Goal: Information Seeking & Learning: Learn about a topic

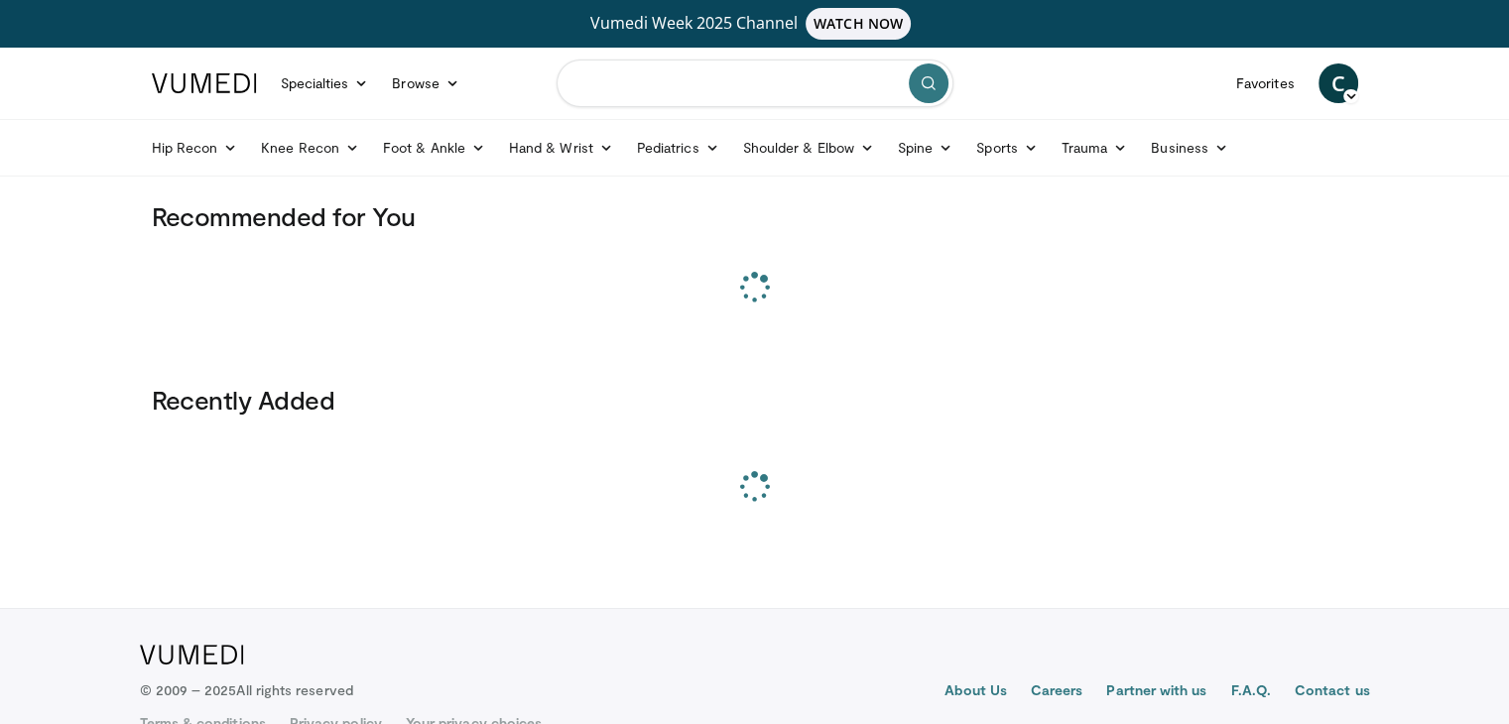
click at [611, 75] on input "Search topics, interventions" at bounding box center [754, 84] width 397 height 48
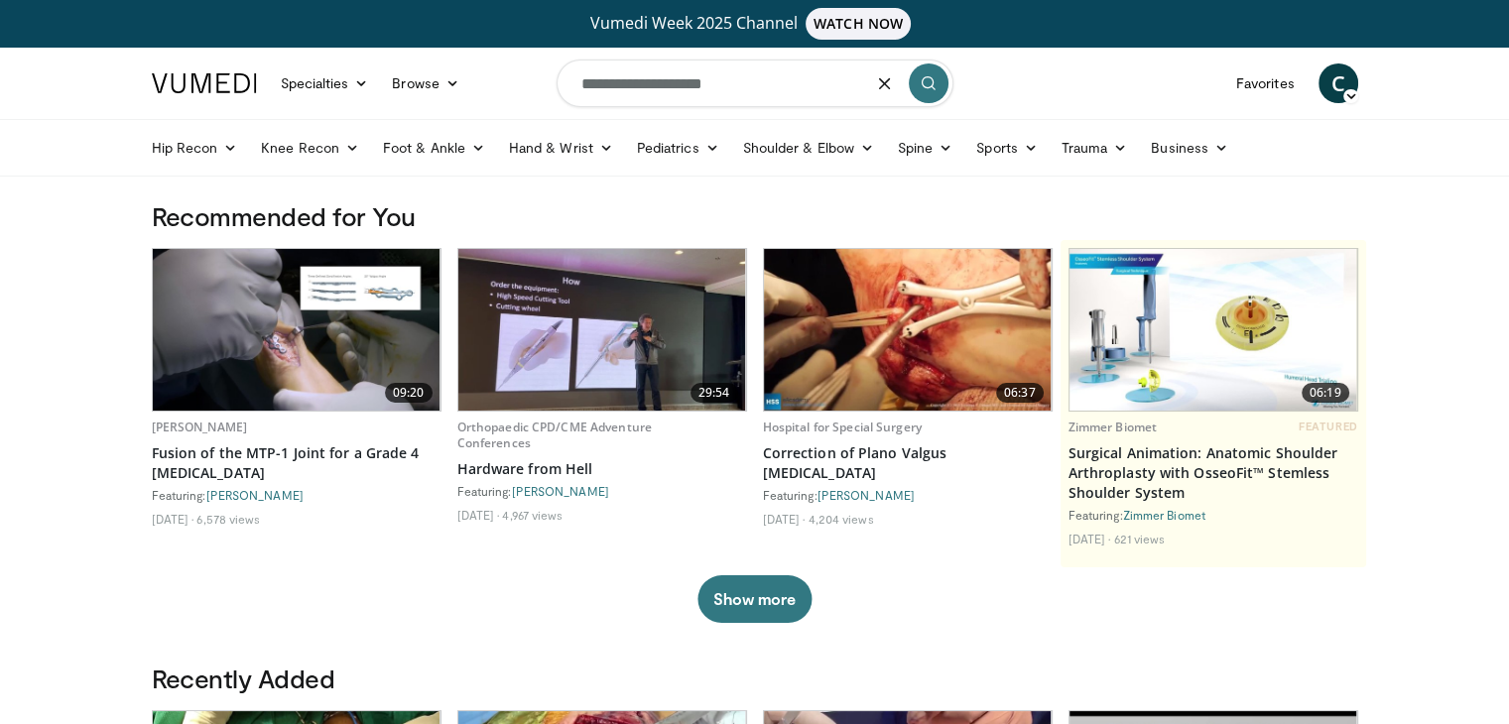
type input "**********"
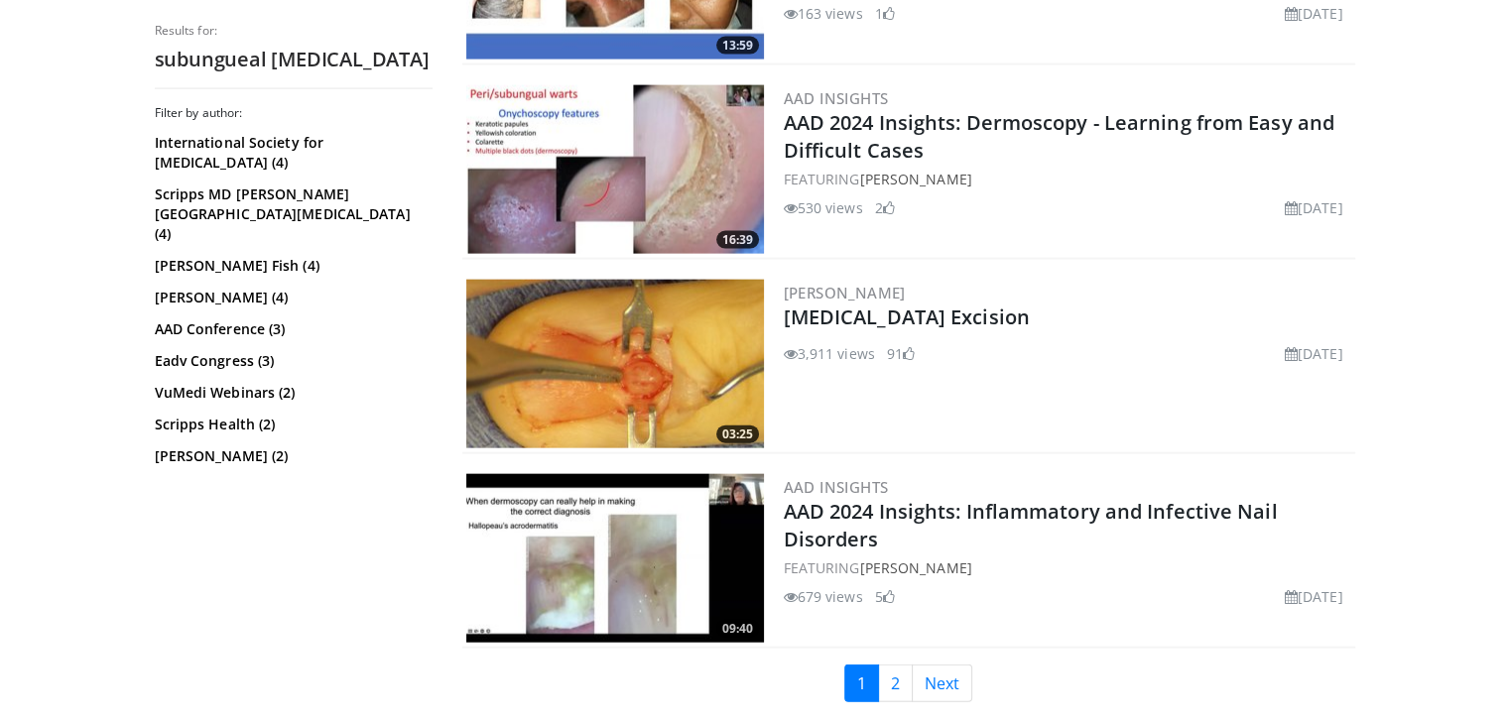
scroll to position [4643, 0]
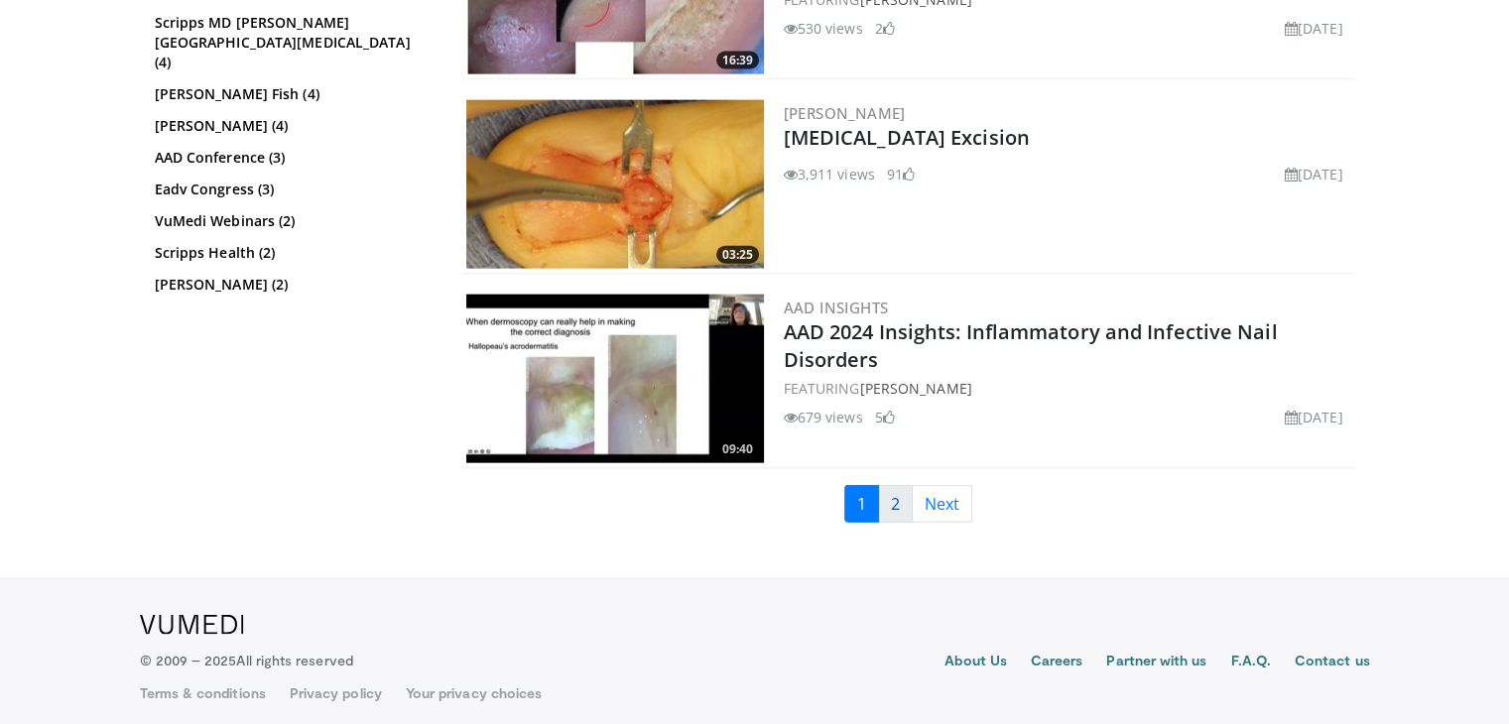
click at [893, 492] on link "2" at bounding box center [895, 504] width 35 height 38
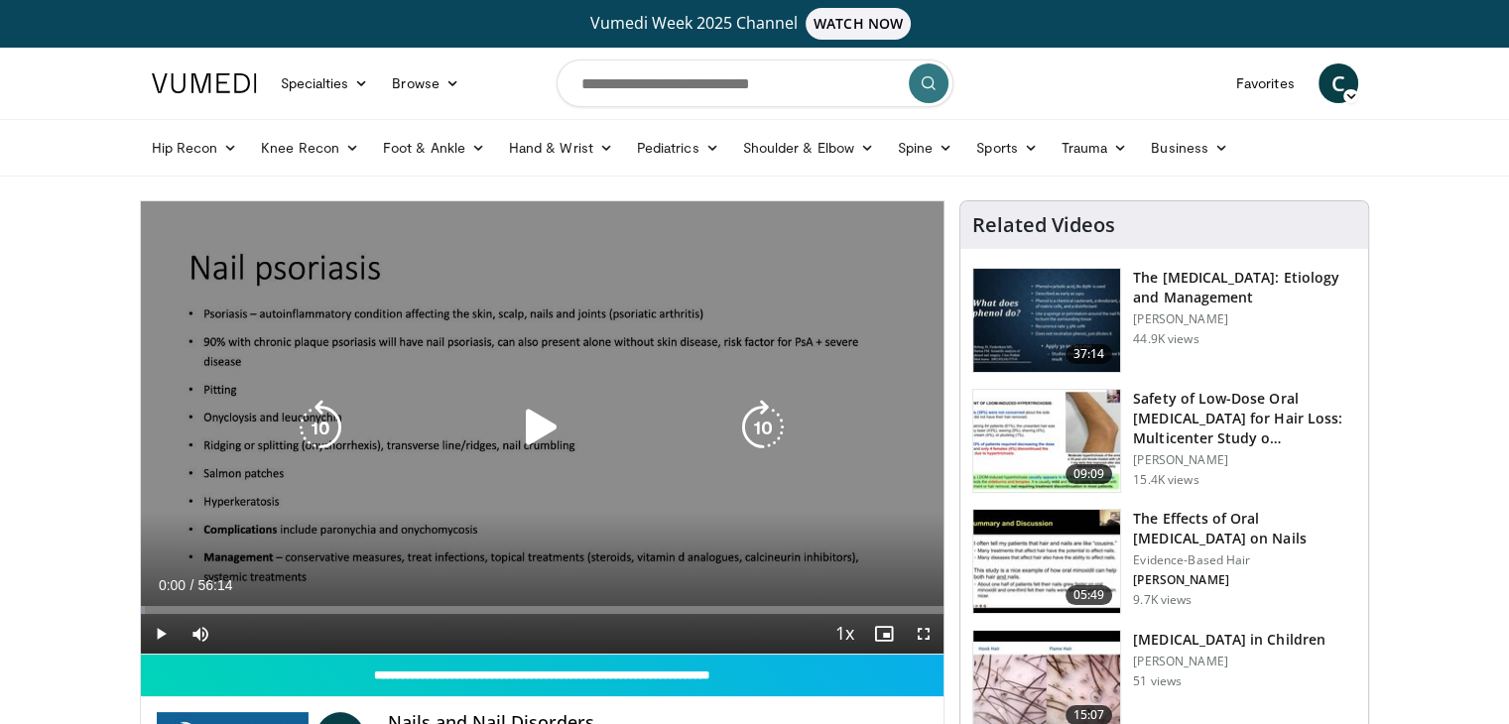
click at [525, 433] on icon "Video Player" at bounding box center [542, 428] width 56 height 56
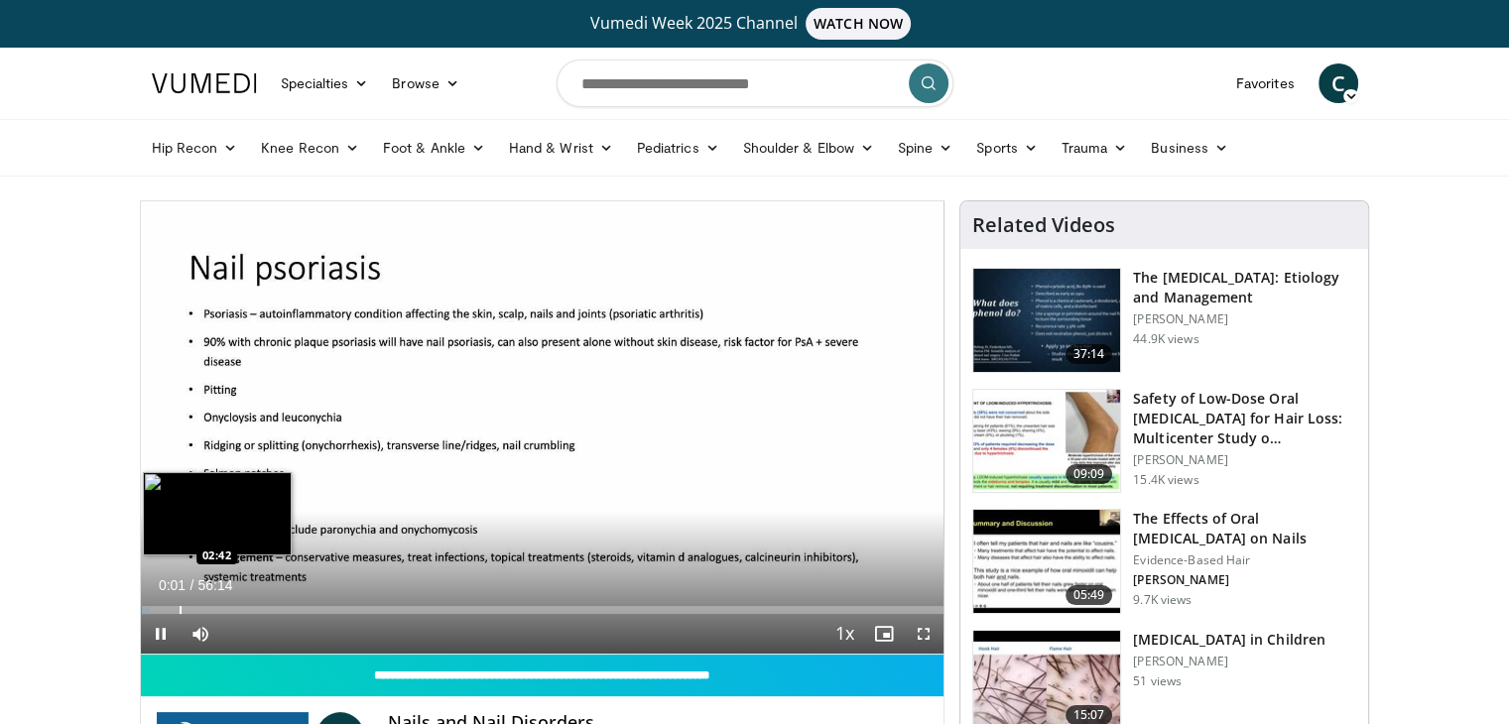
click at [181, 598] on div "Loaded : 1.18% 00:01 02:42" at bounding box center [542, 604] width 803 height 19
click at [226, 597] on div "Loaded : 6.21% 02:52 06:06" at bounding box center [542, 604] width 803 height 19
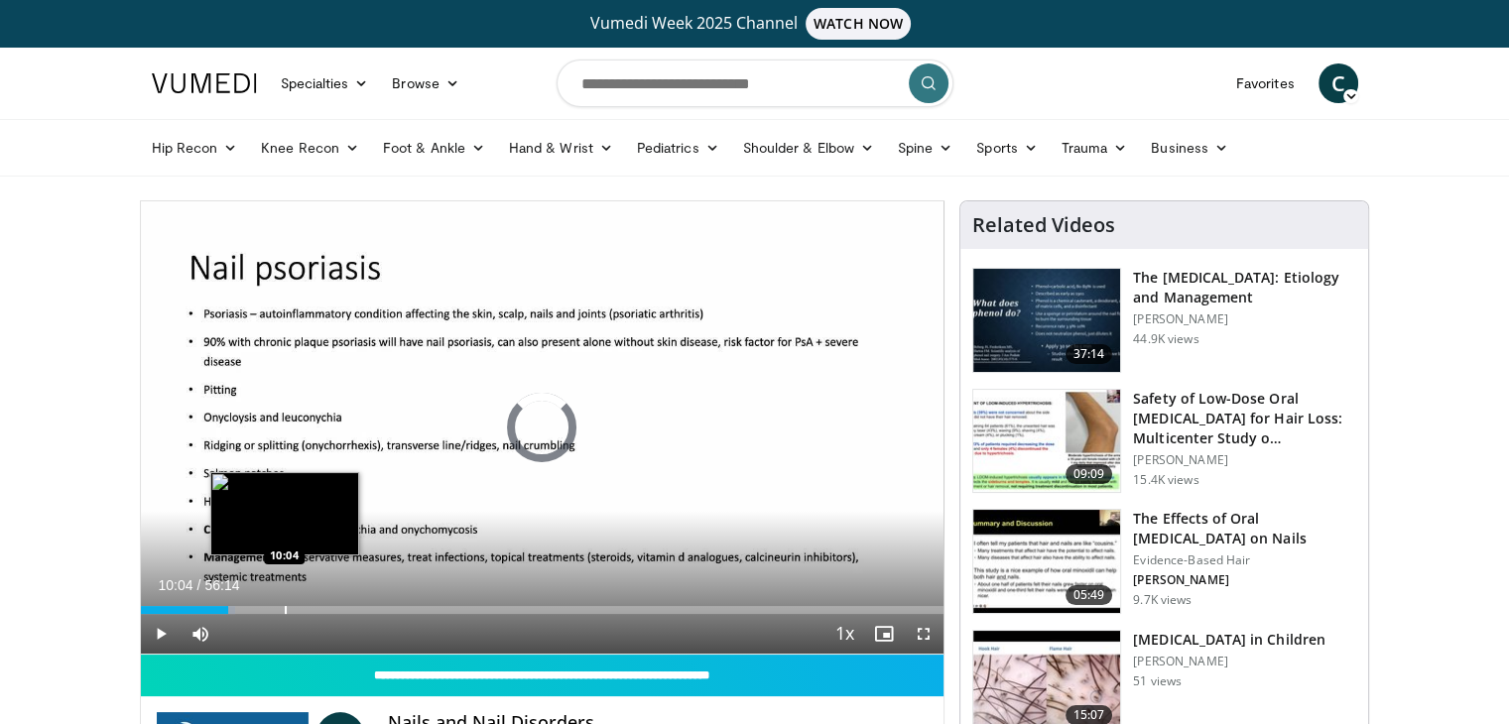
click at [285, 609] on div "Progress Bar" at bounding box center [286, 610] width 2 height 8
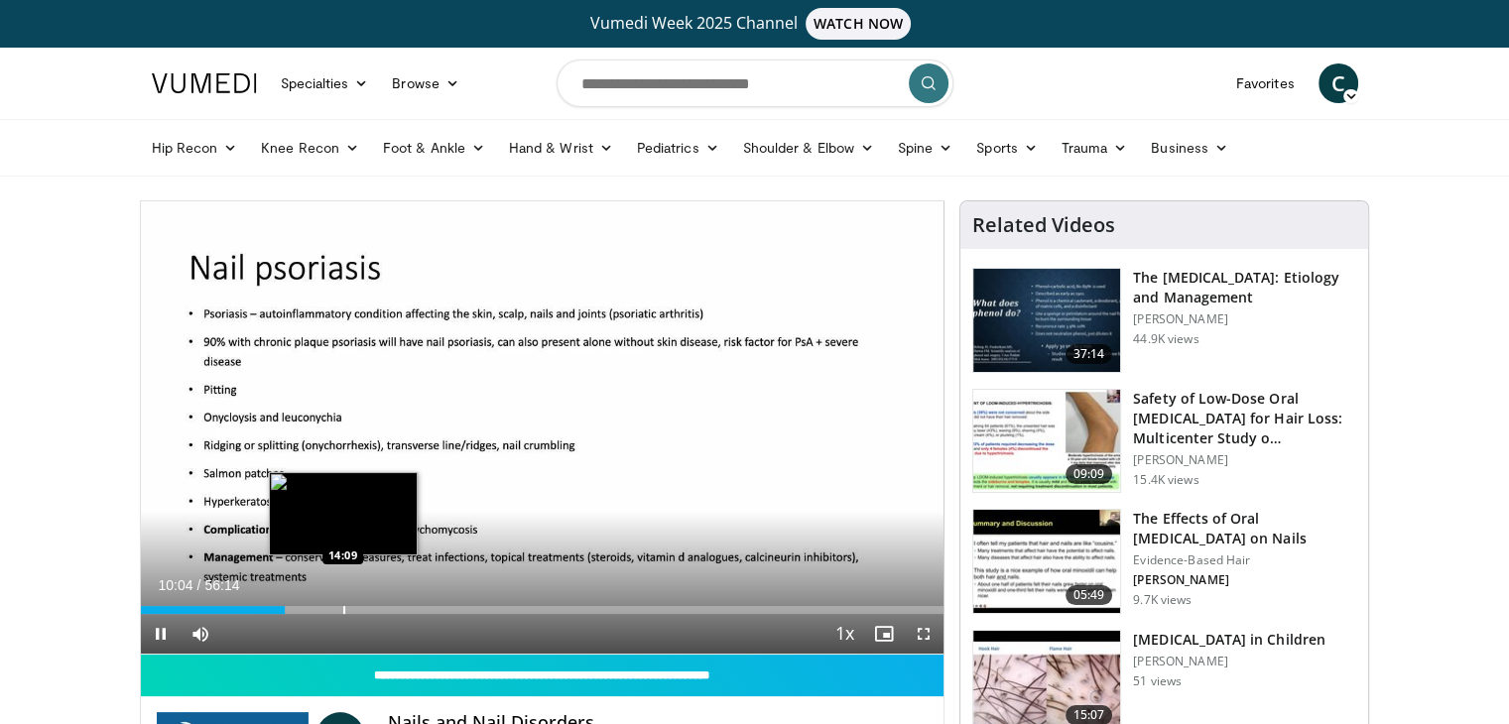
click at [345, 606] on div "Loaded : 18.05% 10:04 14:09" at bounding box center [542, 610] width 803 height 8
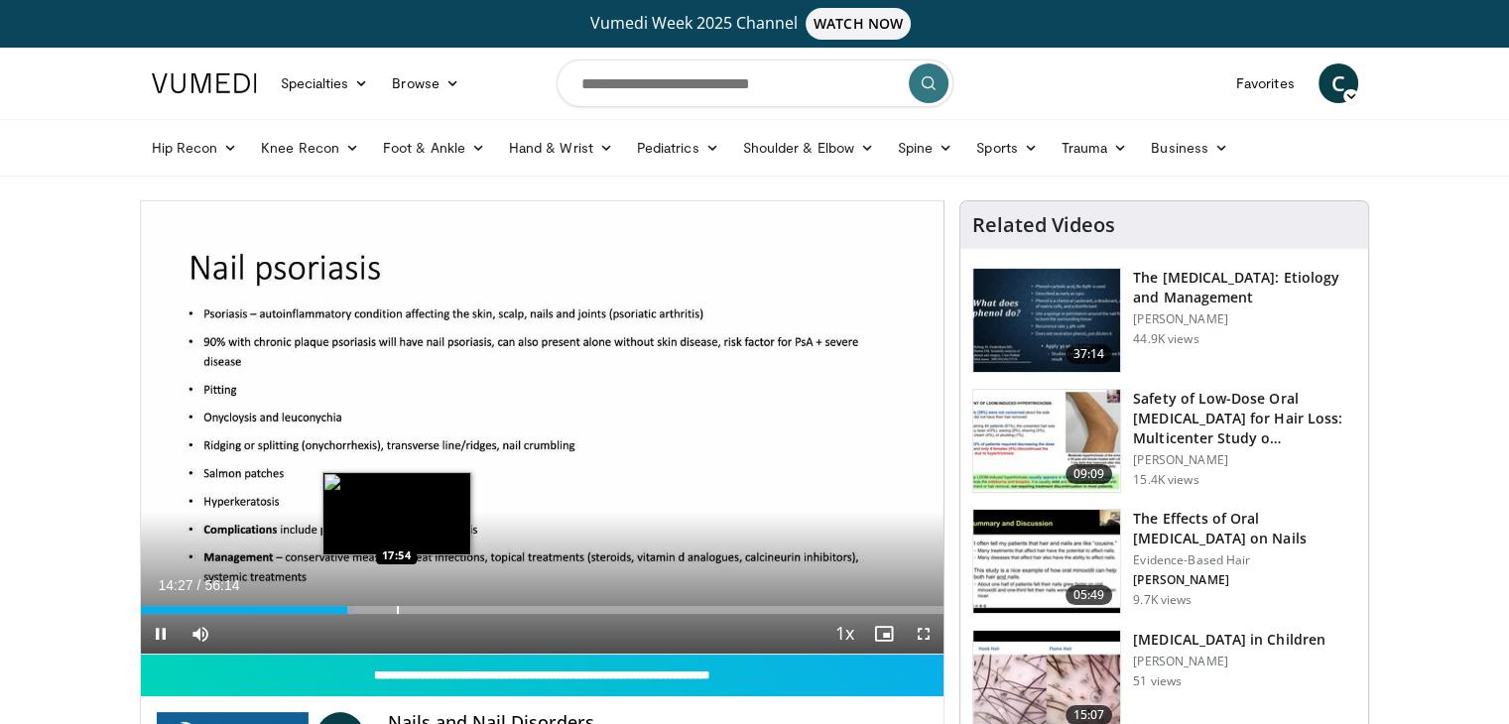
click at [397, 612] on div "Progress Bar" at bounding box center [398, 610] width 2 height 8
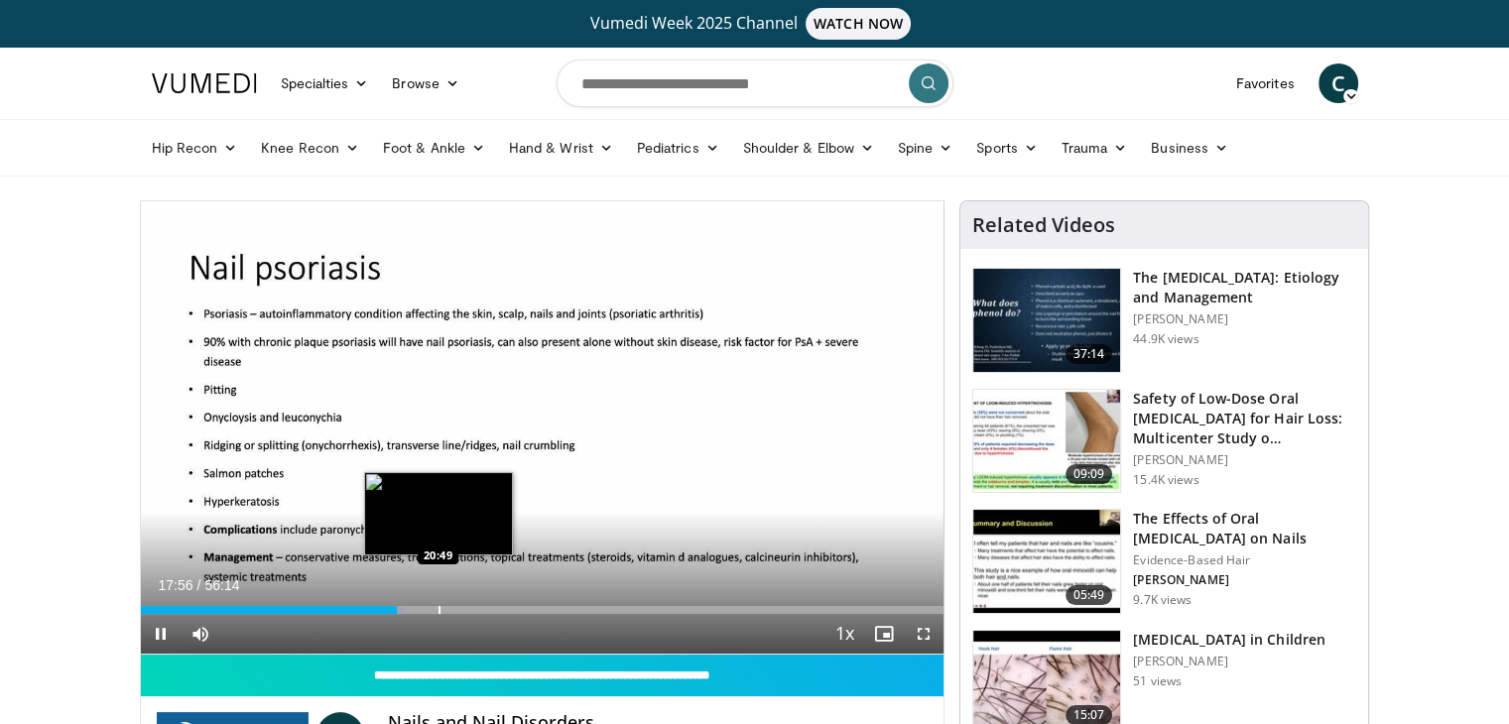
click at [438, 608] on div "Progress Bar" at bounding box center [439, 610] width 2 height 8
click at [464, 608] on div "Progress Bar" at bounding box center [465, 610] width 2 height 8
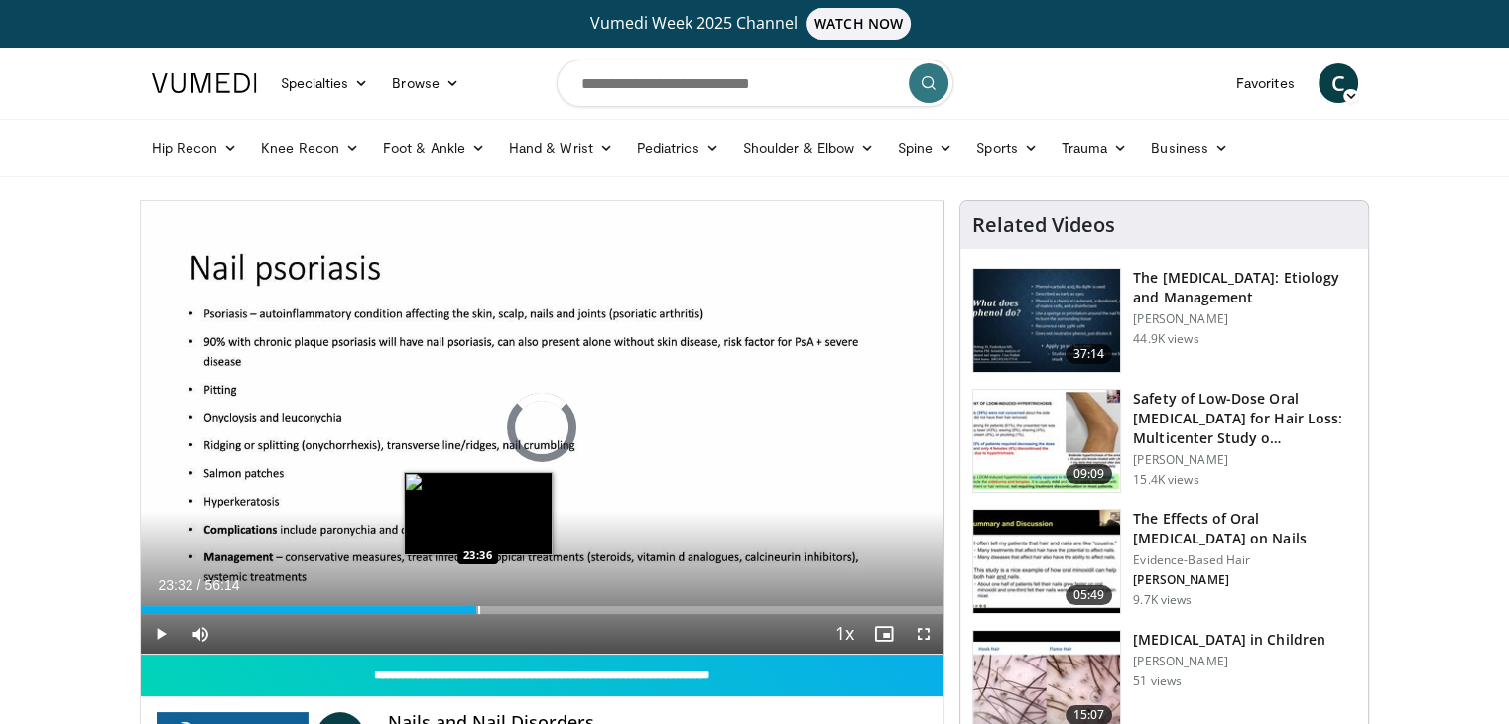
click at [476, 603] on div "Loaded : 41.78% 23:32 23:36" at bounding box center [542, 604] width 803 height 19
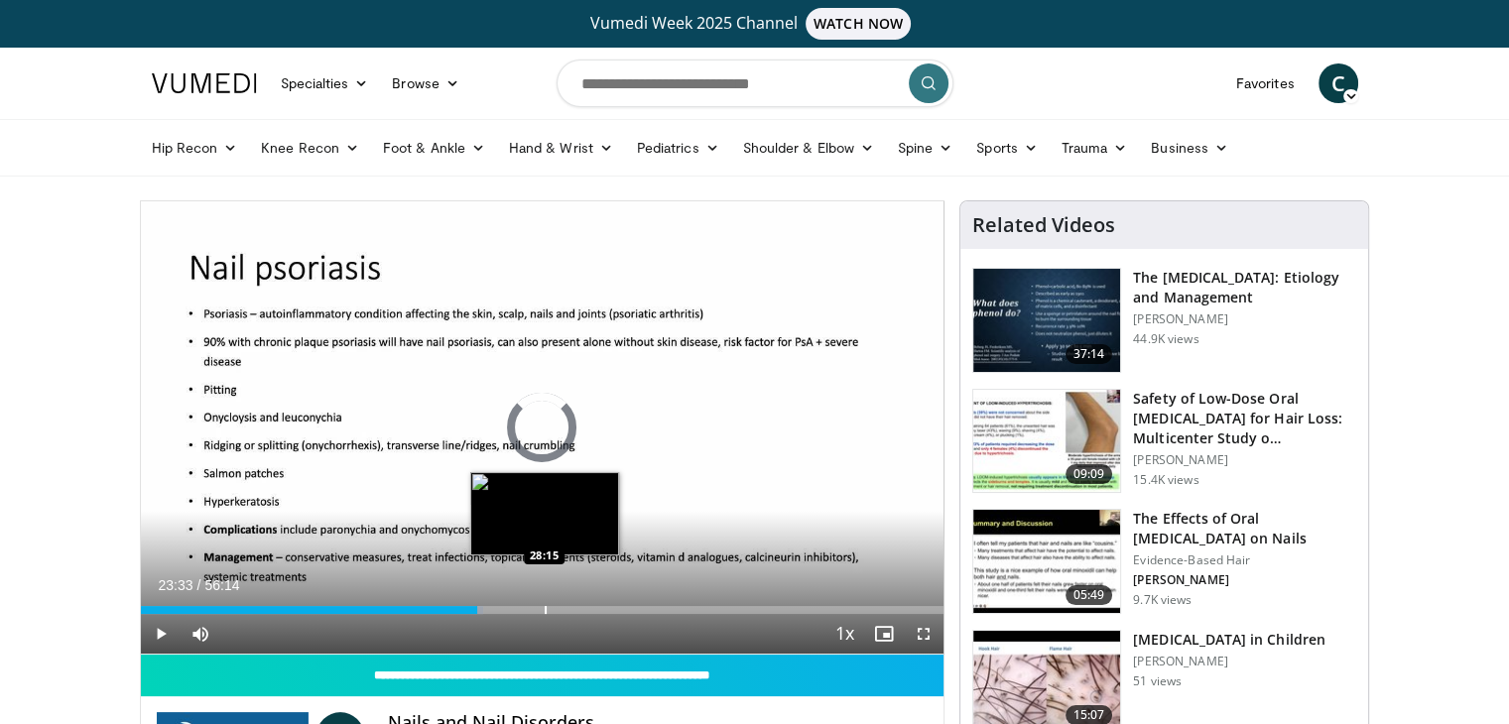
click at [545, 611] on div "Progress Bar" at bounding box center [546, 610] width 2 height 8
click at [568, 611] on div "Progress Bar" at bounding box center [569, 610] width 2 height 8
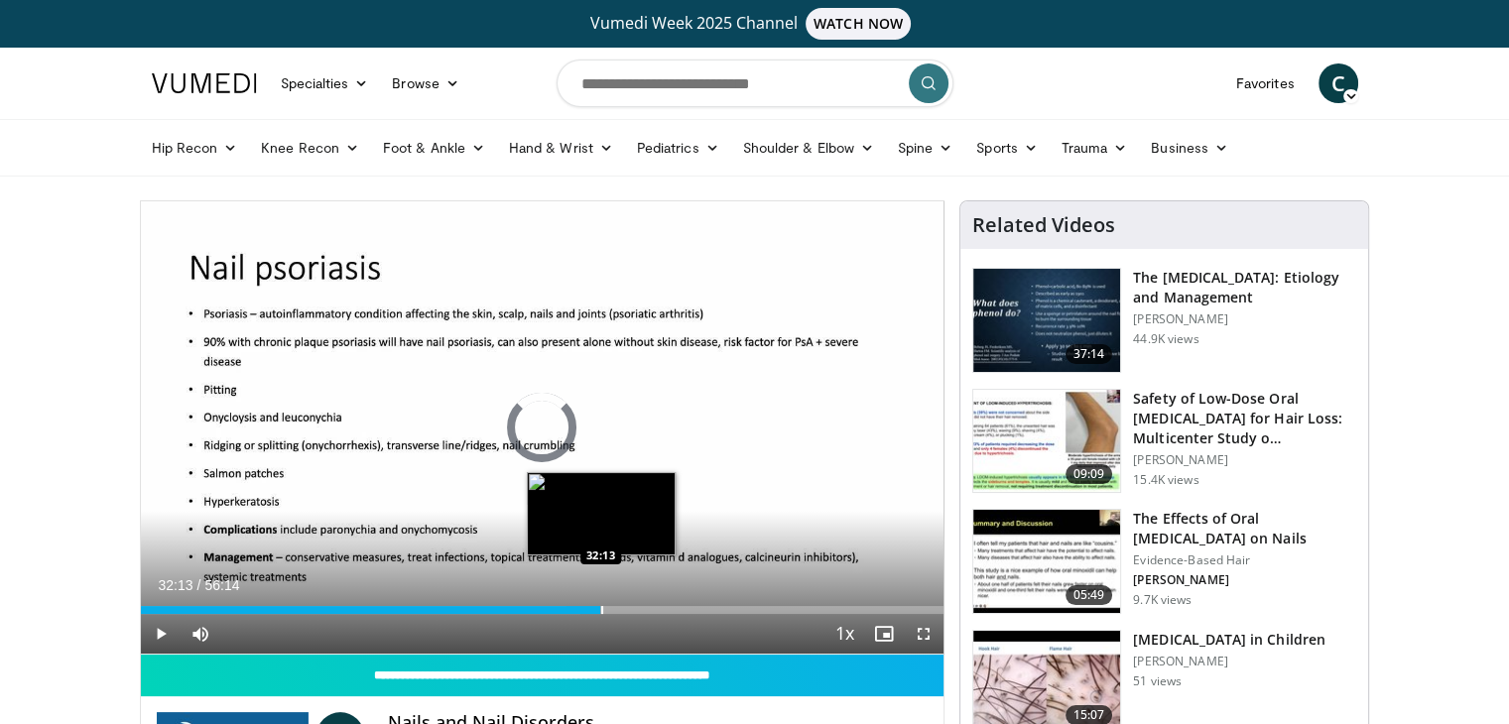
click at [601, 606] on div "Progress Bar" at bounding box center [602, 610] width 2 height 8
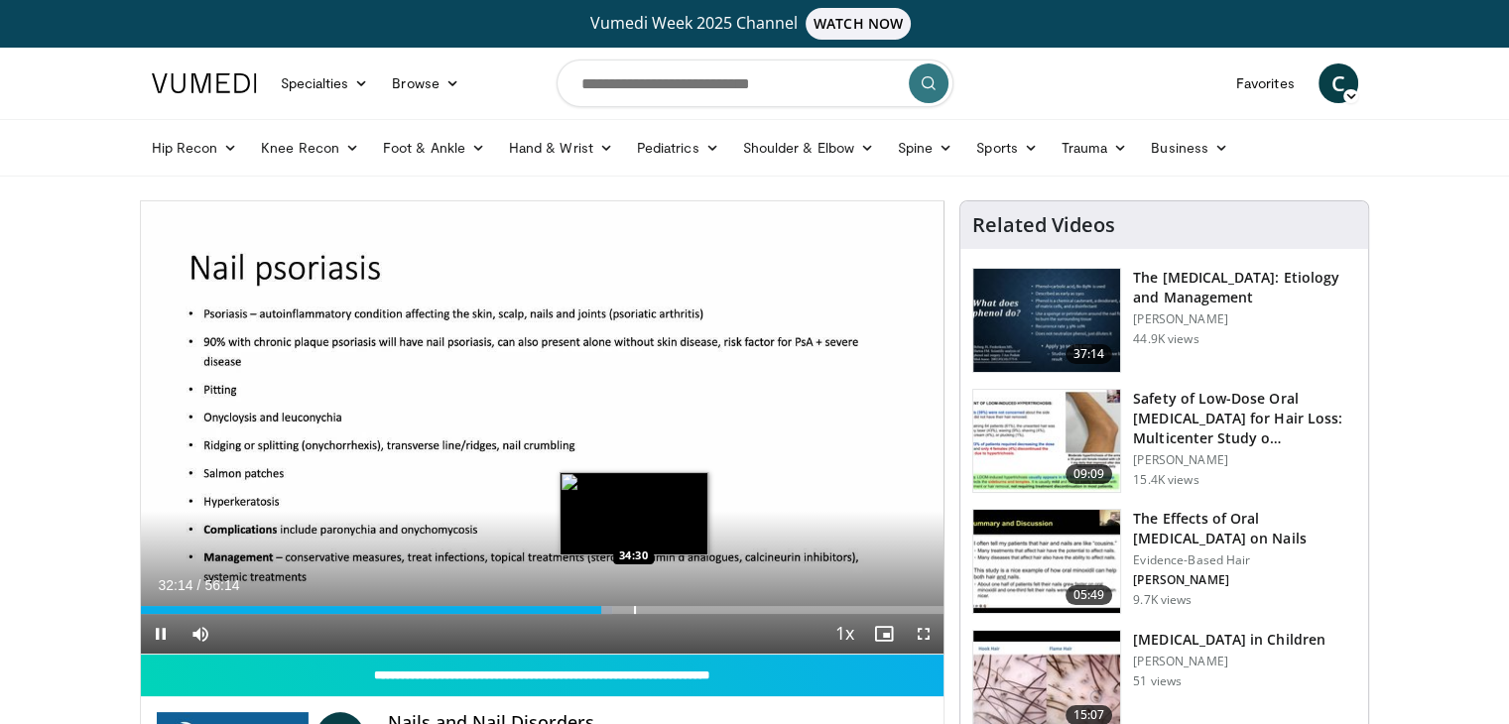
click at [631, 608] on div "Loaded : 58.67% 32:14 34:30" at bounding box center [542, 610] width 803 height 8
click at [645, 612] on div "Progress Bar" at bounding box center [639, 610] width 16 height 8
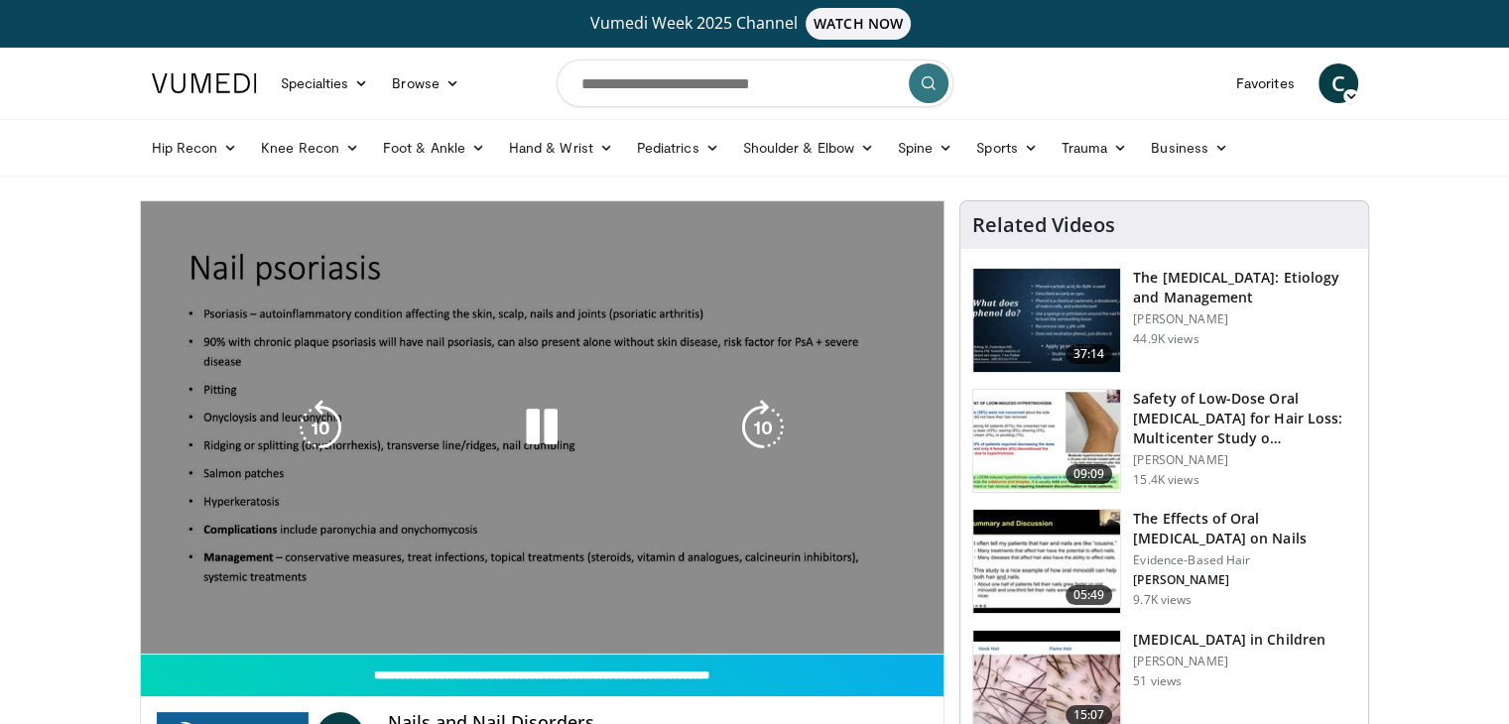
click at [706, 607] on video-js "**********" at bounding box center [542, 427] width 803 height 453
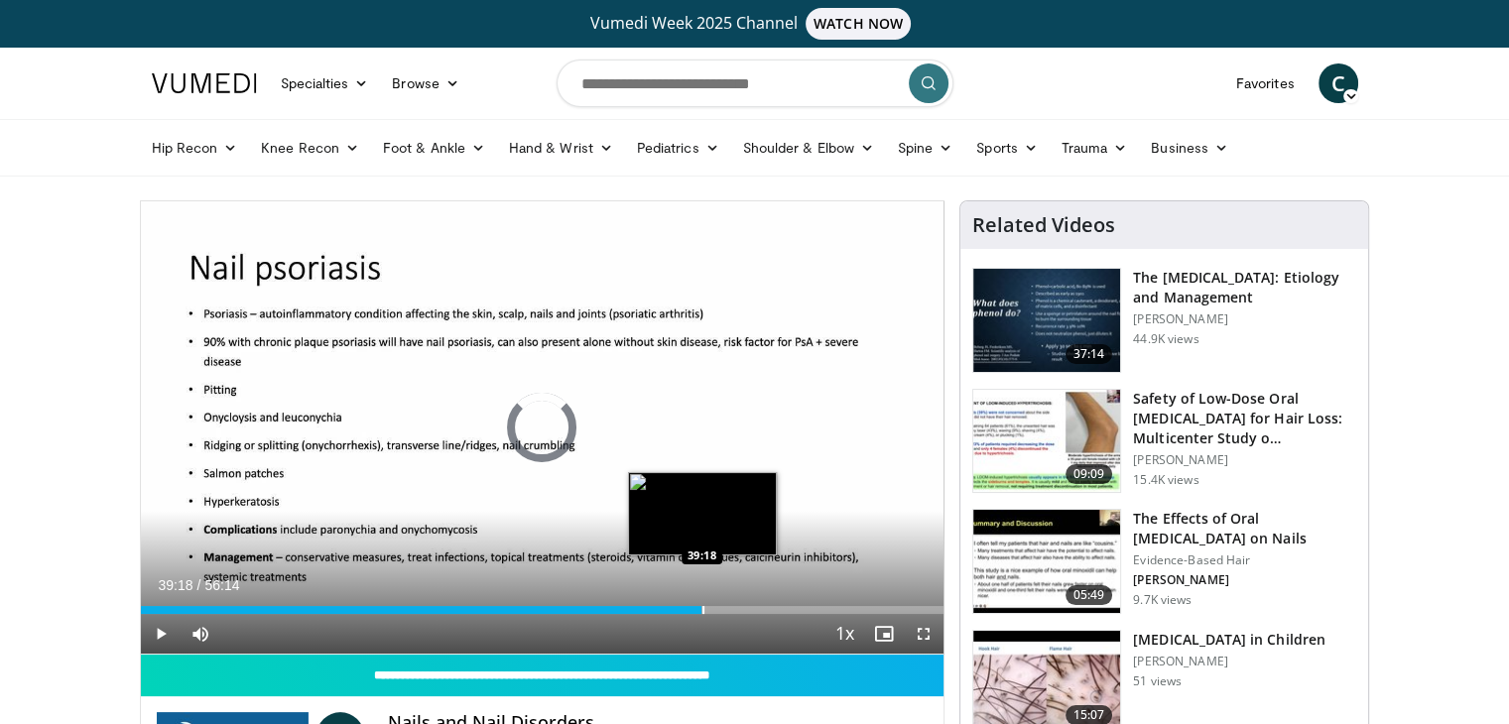
click at [702, 612] on div "Progress Bar" at bounding box center [703, 610] width 2 height 8
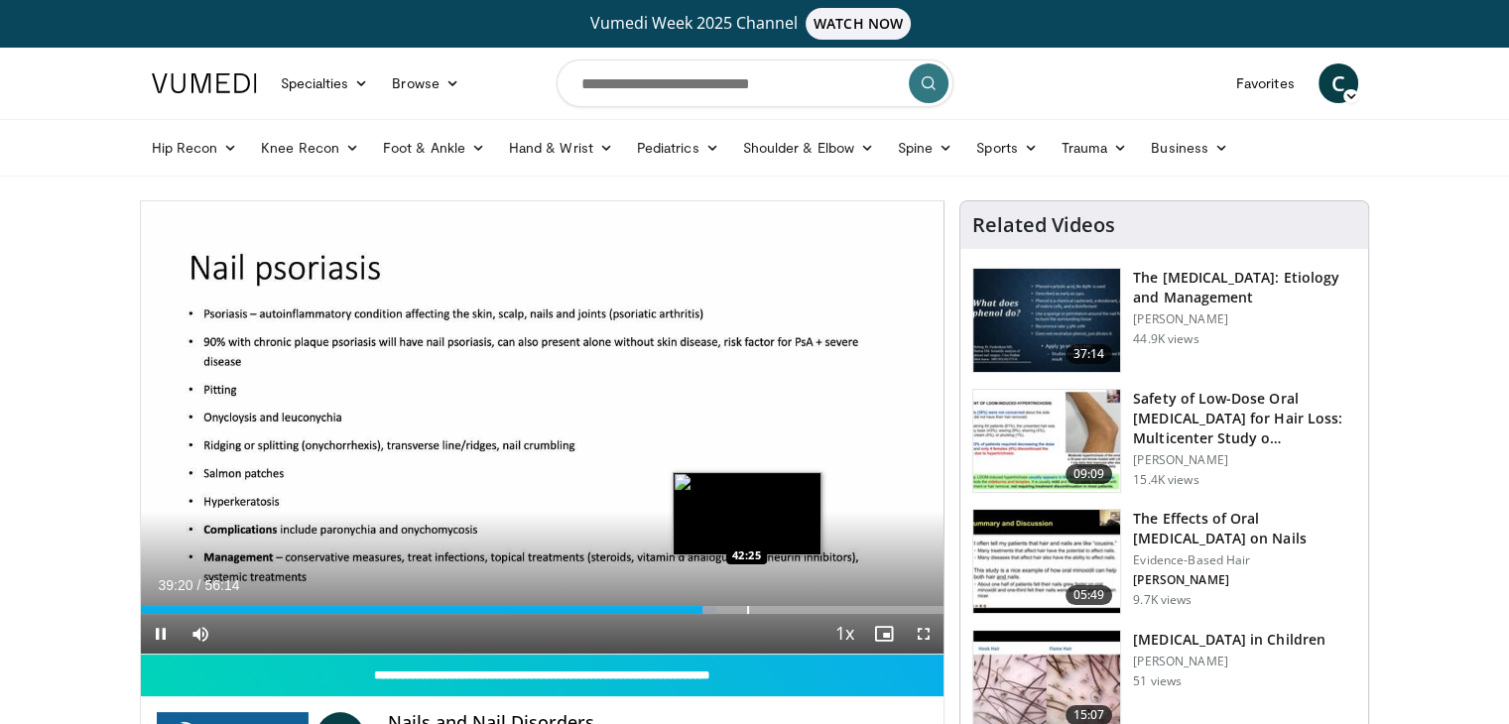
click at [747, 609] on div "Progress Bar" at bounding box center [748, 610] width 2 height 8
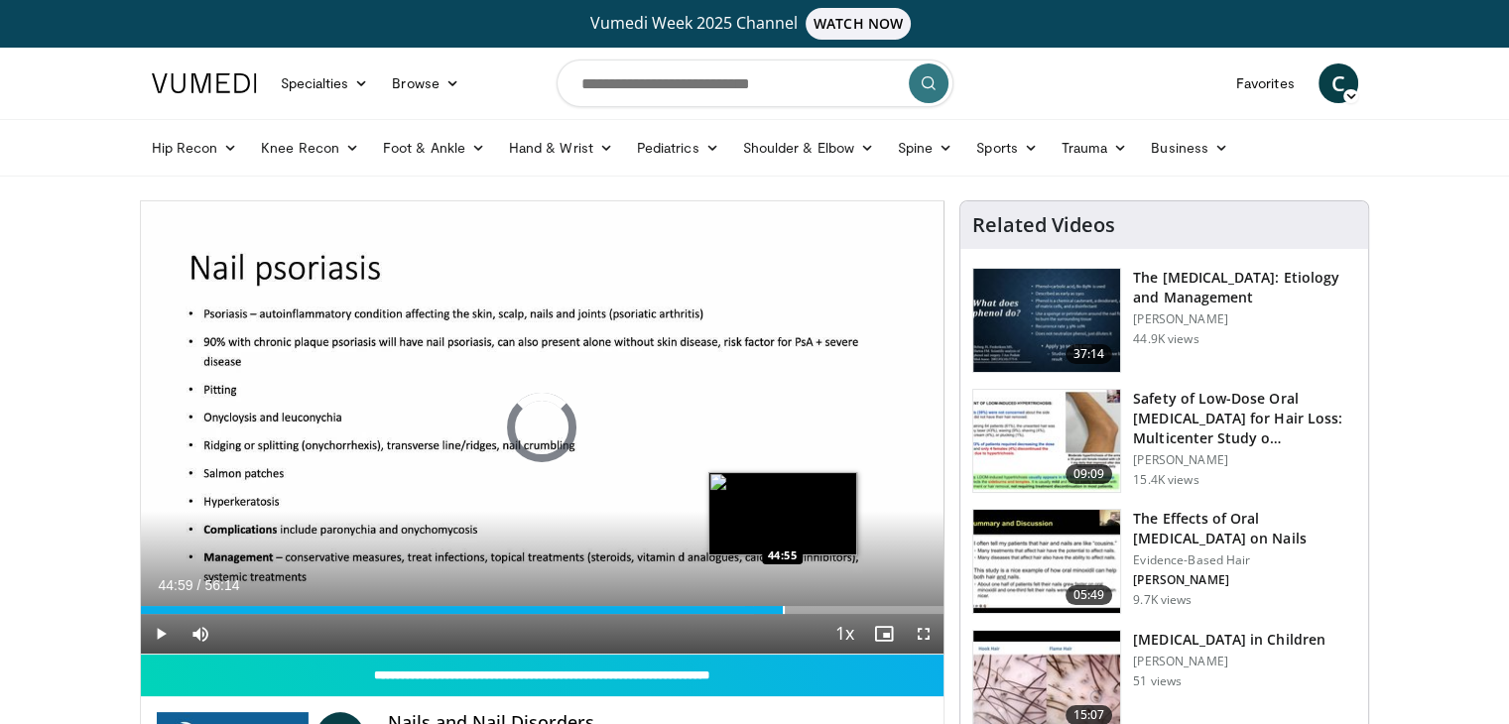
click at [783, 608] on div "Progress Bar" at bounding box center [784, 610] width 2 height 8
click at [761, 607] on div "Progress Bar" at bounding box center [762, 610] width 2 height 8
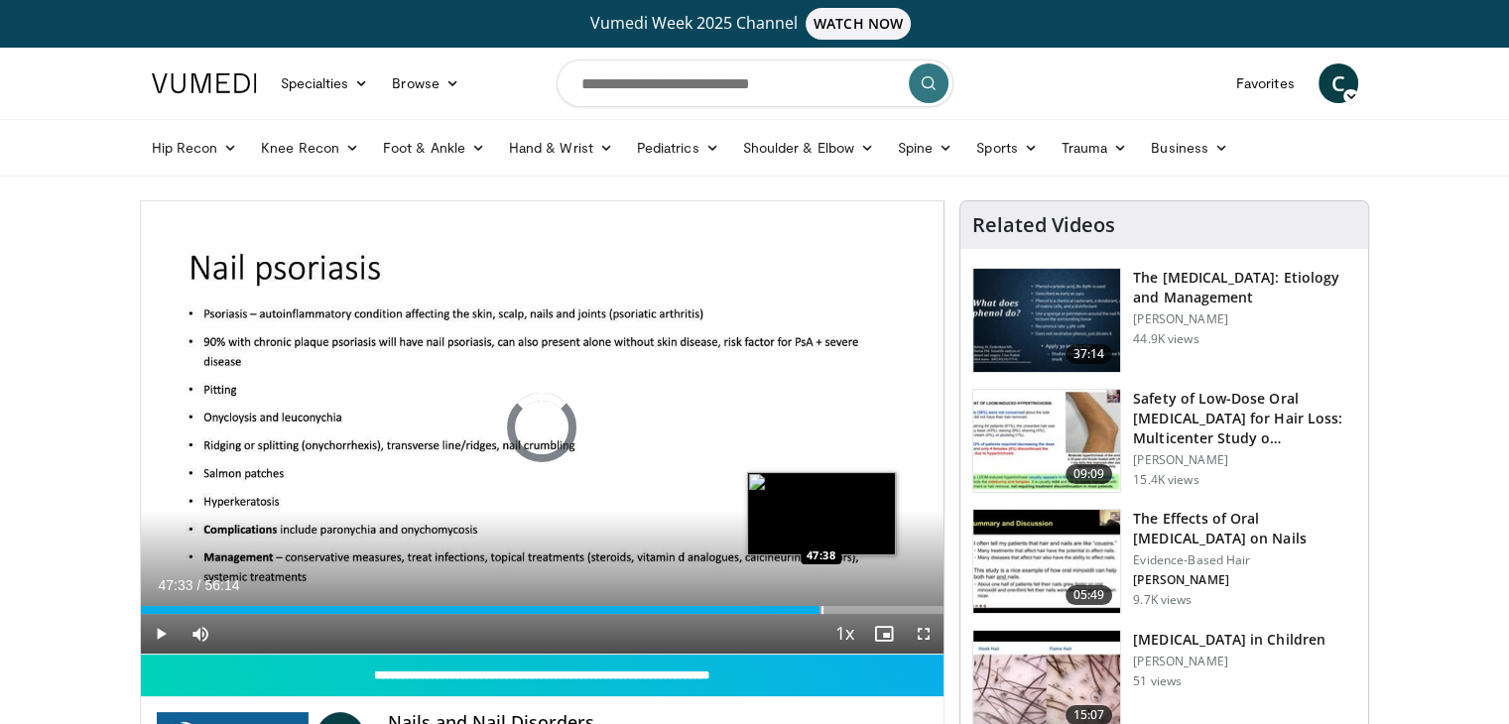
click at [819, 604] on div "Loaded : 79.12% 43:28 47:38" at bounding box center [542, 604] width 803 height 19
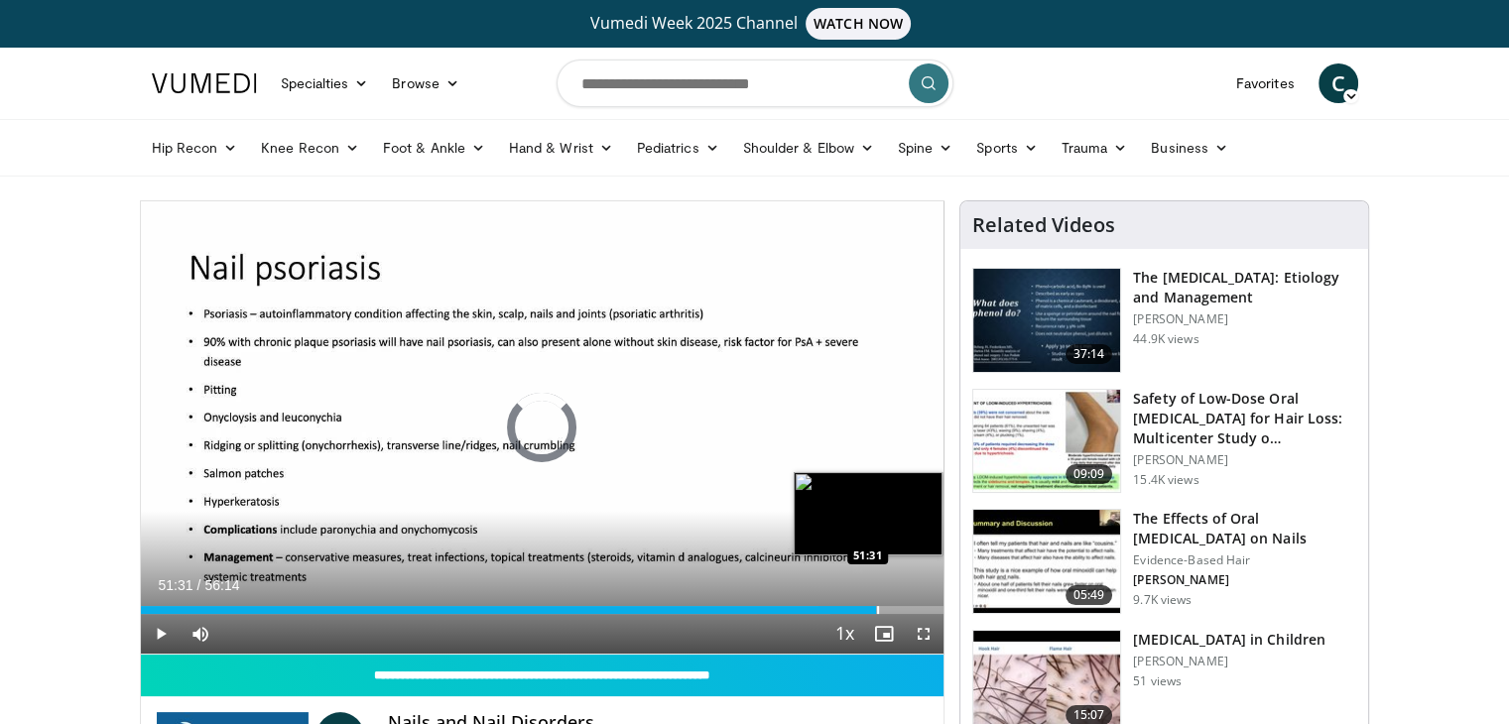
click at [876, 603] on div "Loaded : 85.93% 47:35 51:31" at bounding box center [542, 604] width 803 height 19
click at [906, 601] on div "Loaded : 92.75% 51:33 53:36" at bounding box center [542, 604] width 803 height 19
click at [922, 600] on div "Loaded : 96.90% 53:38 54:43" at bounding box center [542, 604] width 803 height 19
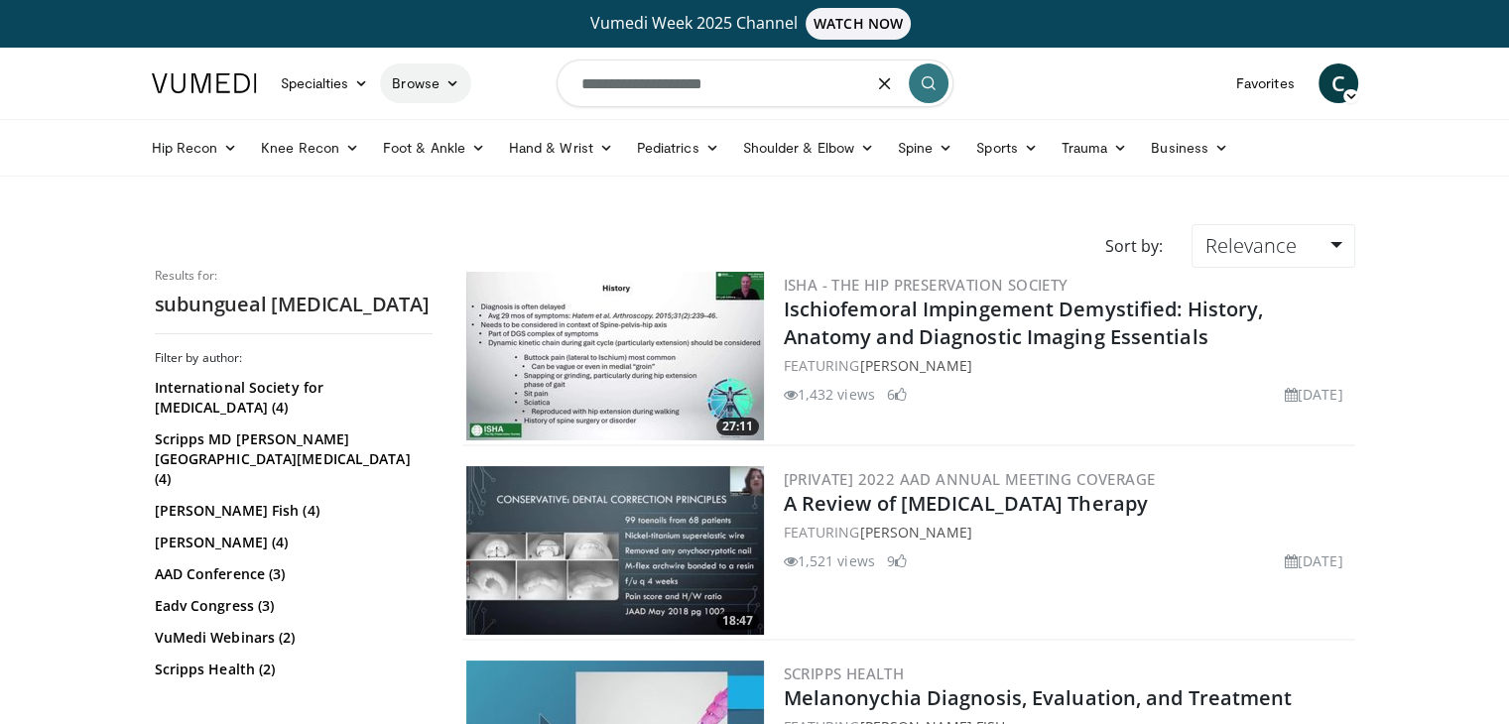
drag, startPoint x: 661, startPoint y: 83, endPoint x: 405, endPoint y: 76, distance: 256.0
click at [405, 76] on nav "Specialties Adult & Family Medicine Allergy, Asthma, Immunology Anesthesiology …" at bounding box center [755, 83] width 1230 height 71
type input "**********"
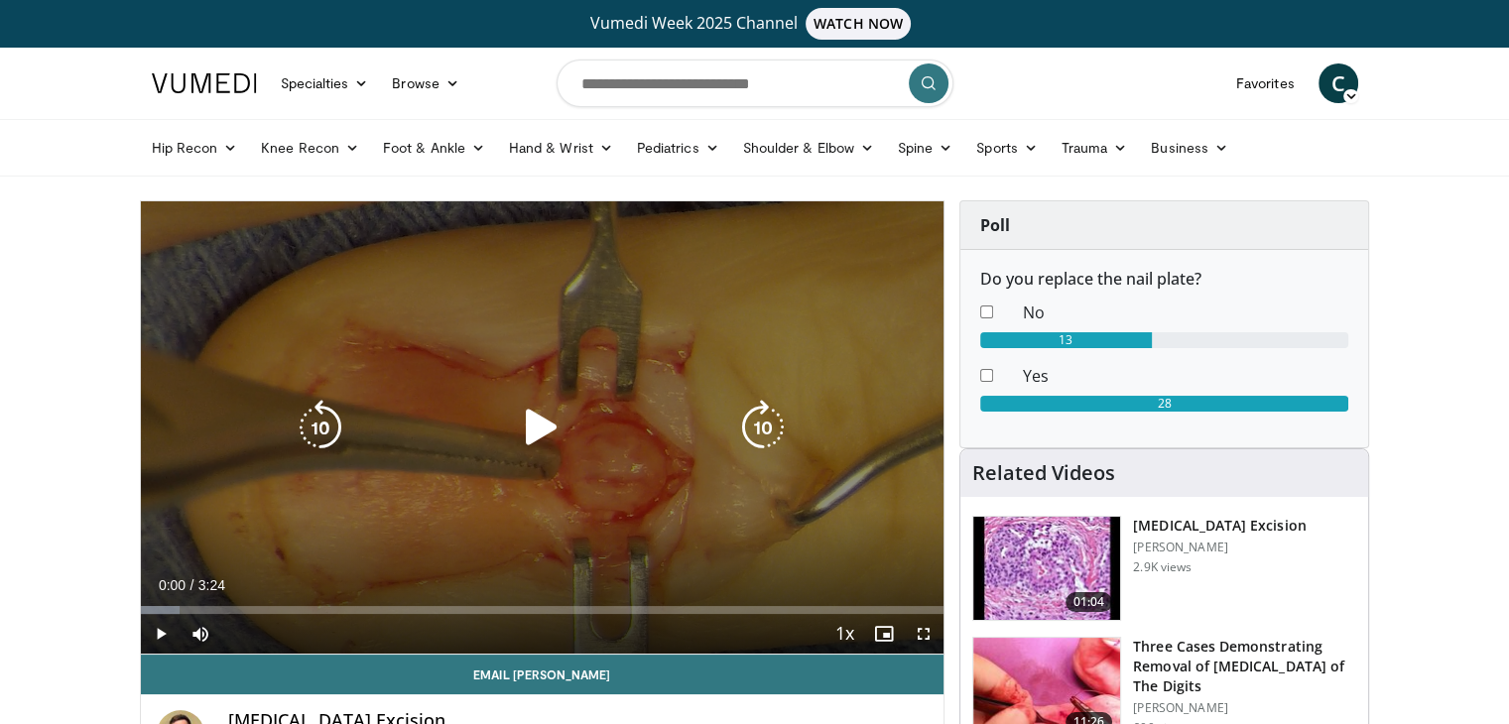
click at [570, 410] on div "Video Player" at bounding box center [542, 428] width 482 height 40
click at [555, 420] on icon "Video Player" at bounding box center [542, 428] width 56 height 56
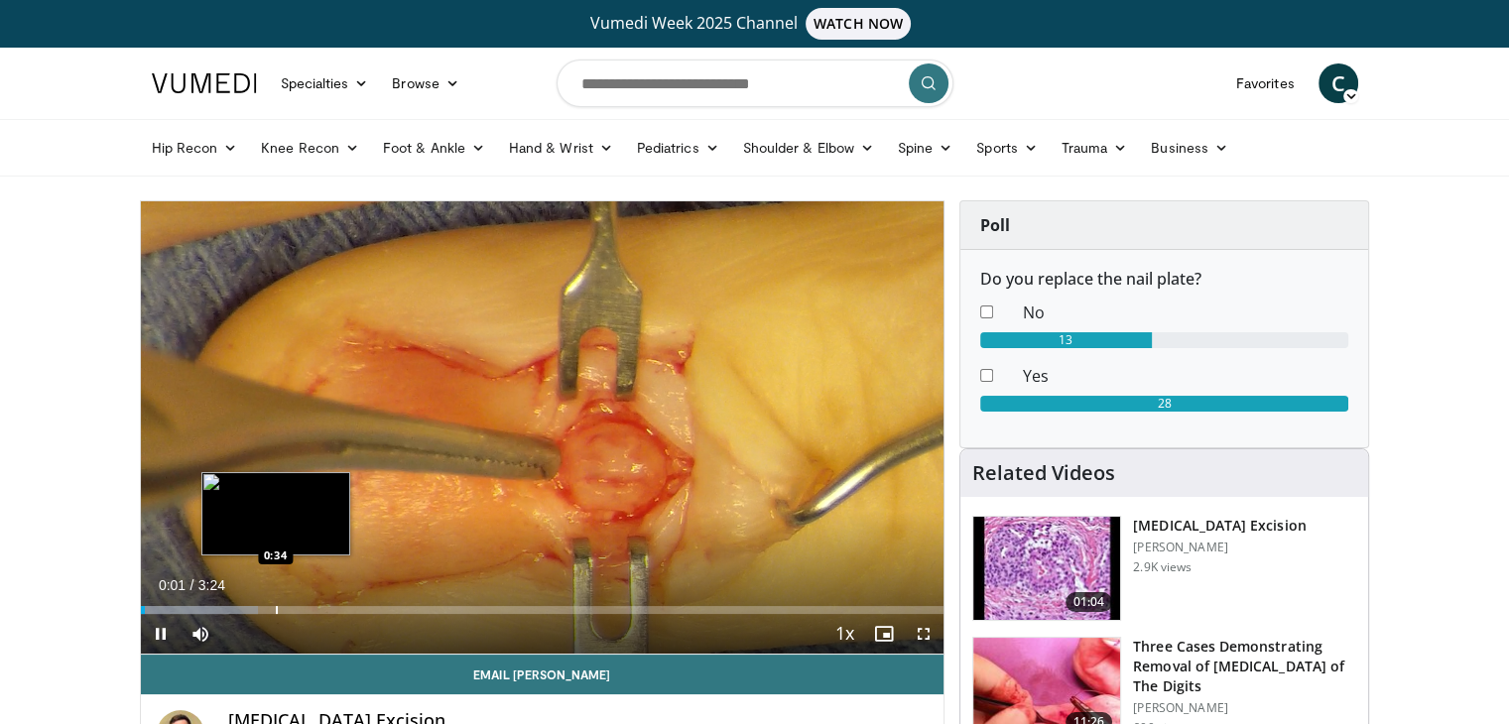
click at [276, 612] on div "Progress Bar" at bounding box center [277, 610] width 2 height 8
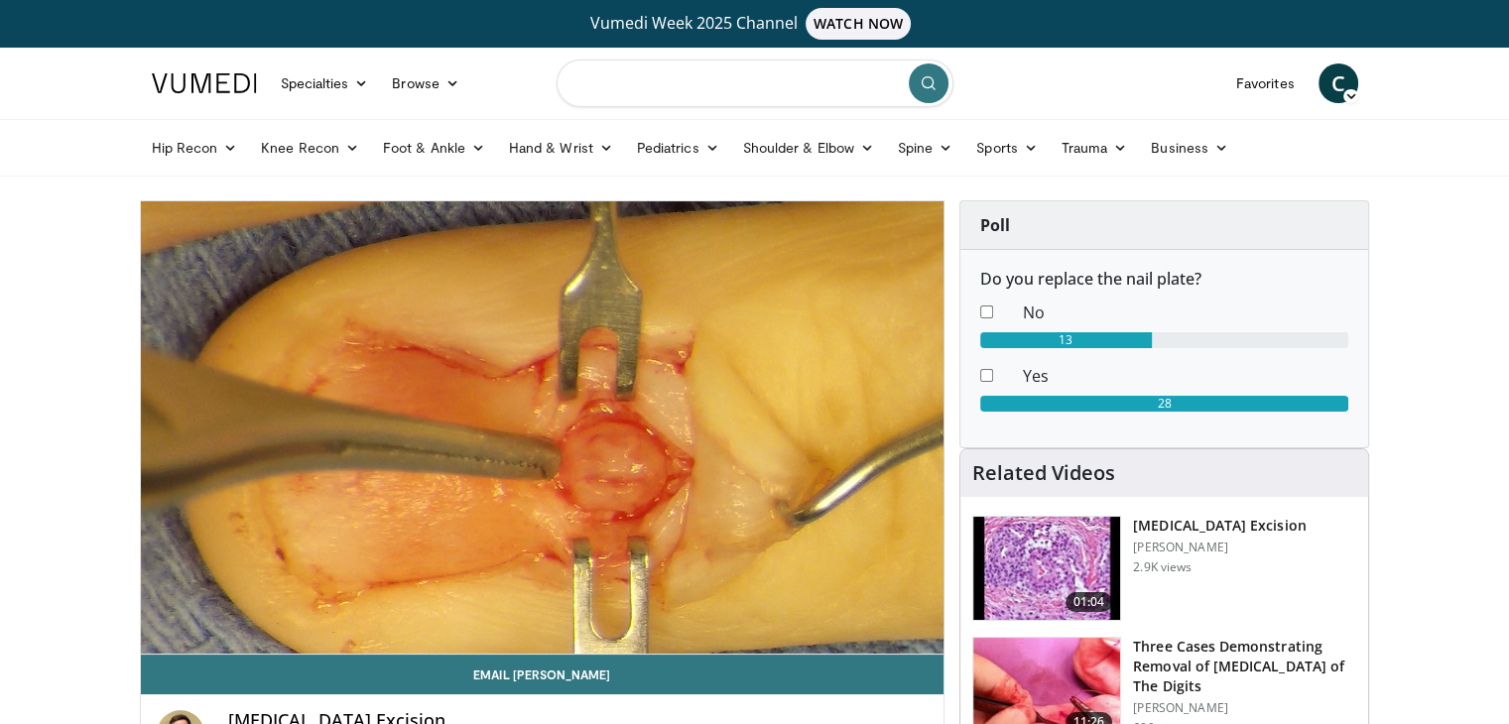
click at [655, 72] on input "Search topics, interventions" at bounding box center [754, 84] width 397 height 48
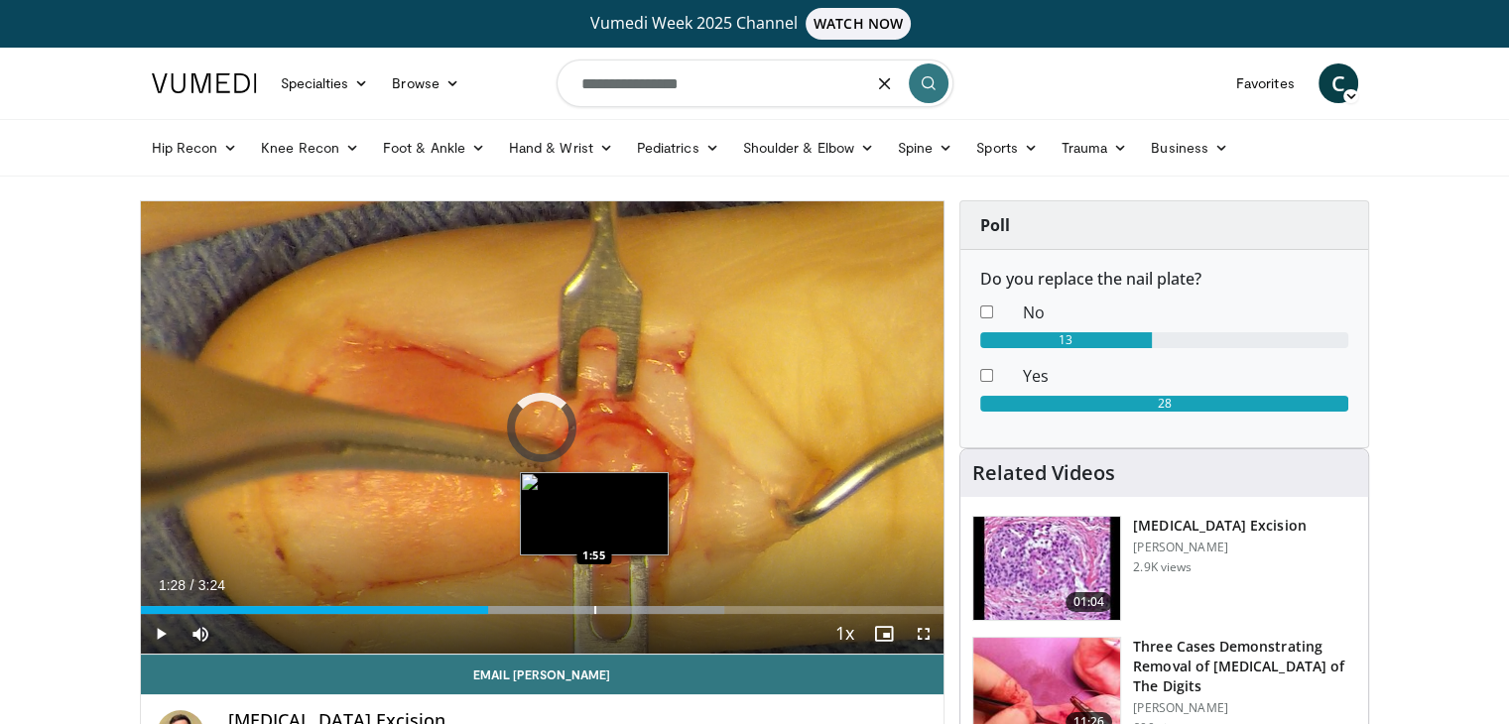
click at [595, 606] on div "Loaded : 72.65% 1:28 1:55" at bounding box center [542, 610] width 803 height 8
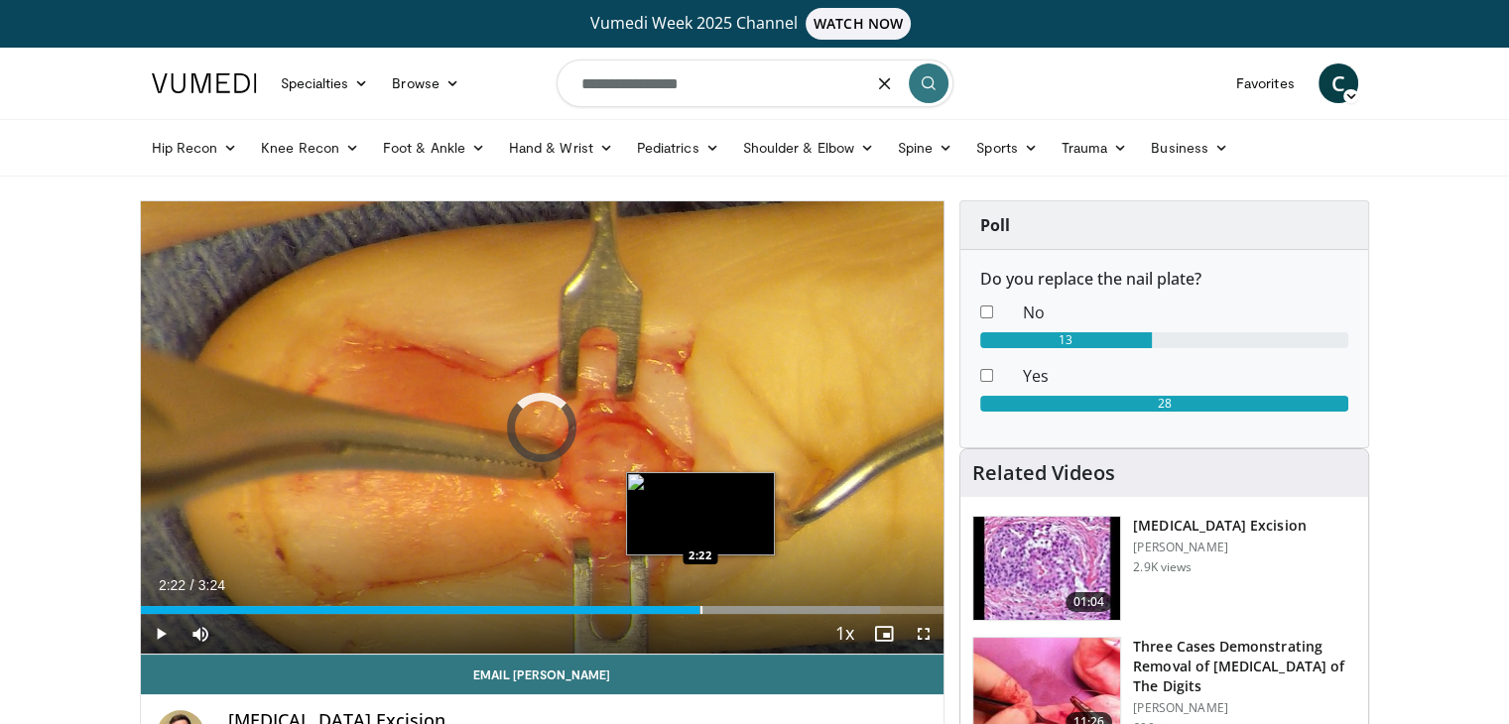
click at [699, 599] on div "Loaded : 92.03% 2:22 2:22" at bounding box center [542, 604] width 803 height 19
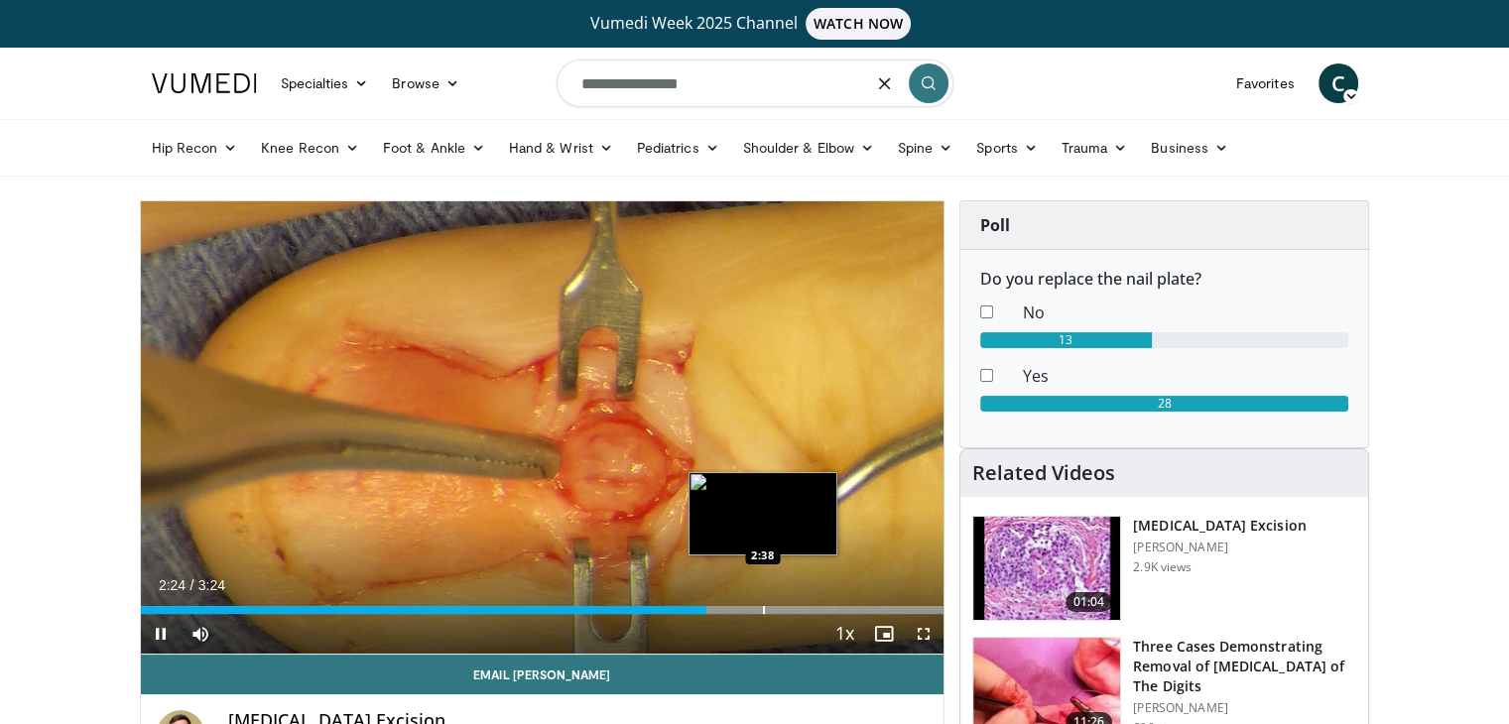
click at [763, 608] on div "Progress Bar" at bounding box center [764, 610] width 2 height 8
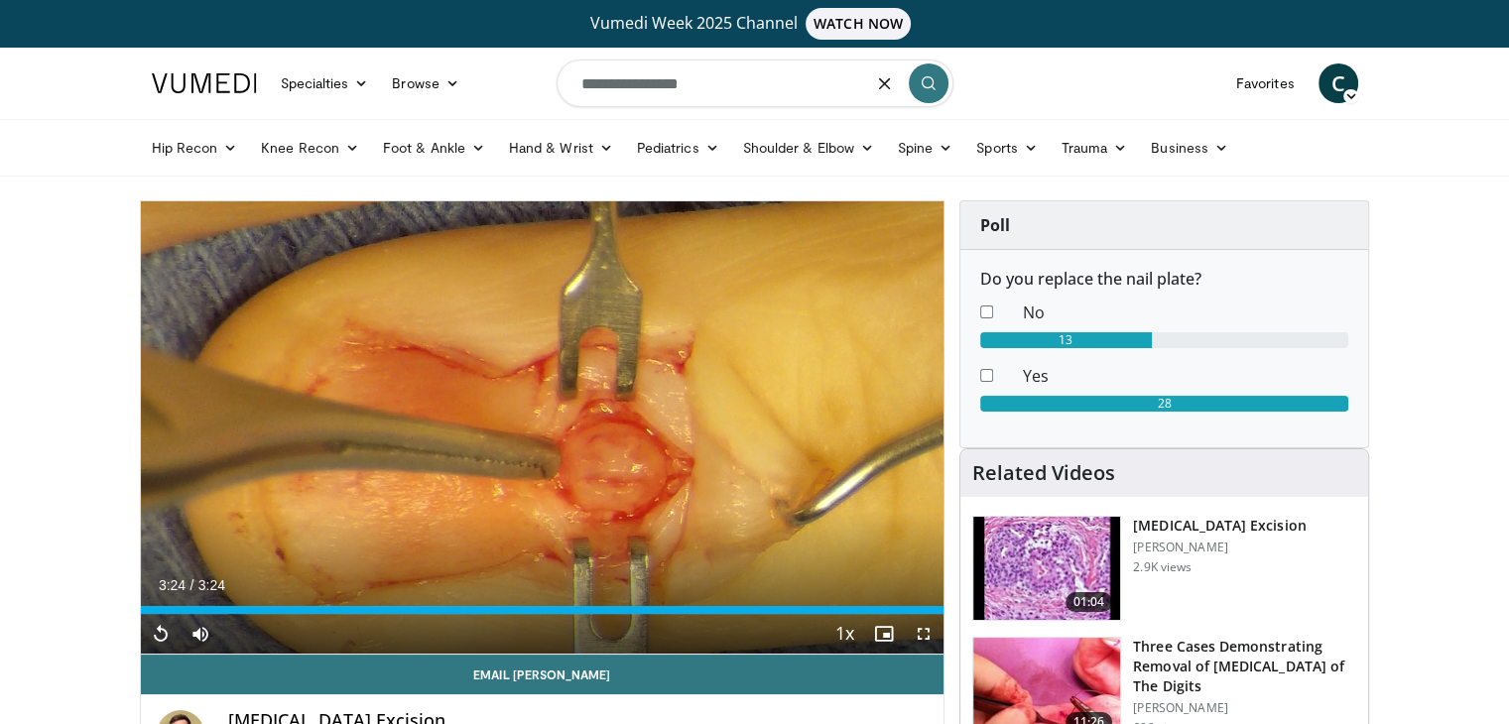
type input "**********"
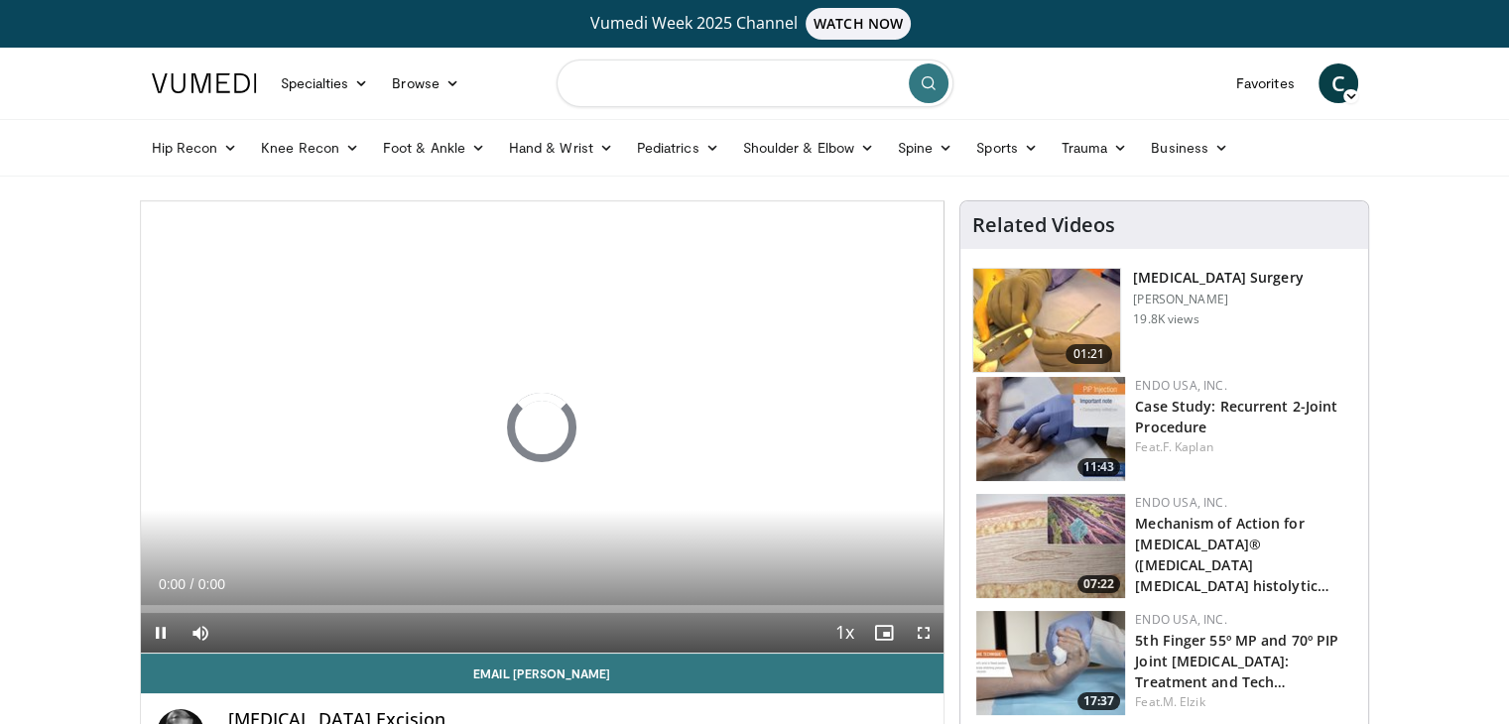
click at [777, 92] on input "Search topics, interventions" at bounding box center [754, 84] width 397 height 48
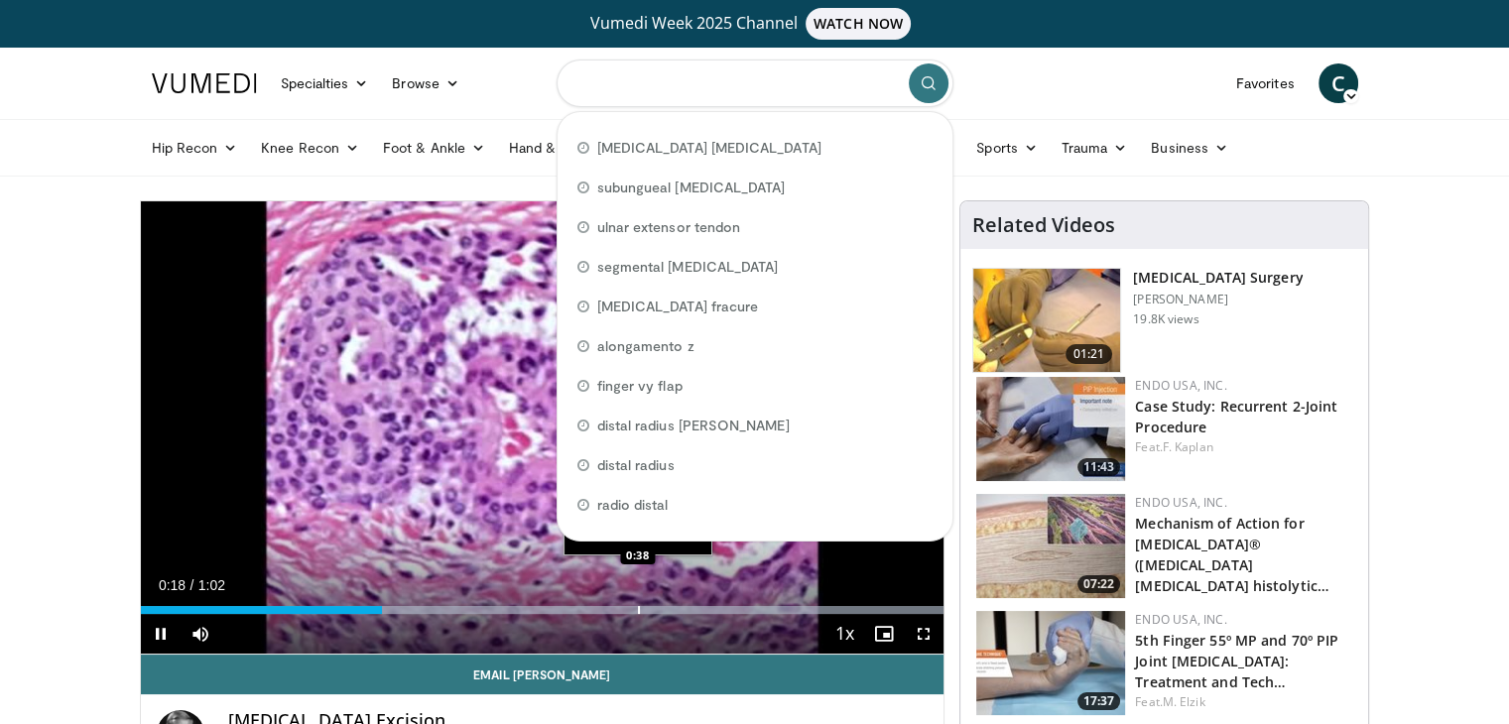
click at [638, 601] on div "Loaded : 100.00% 0:18 0:38" at bounding box center [542, 604] width 803 height 19
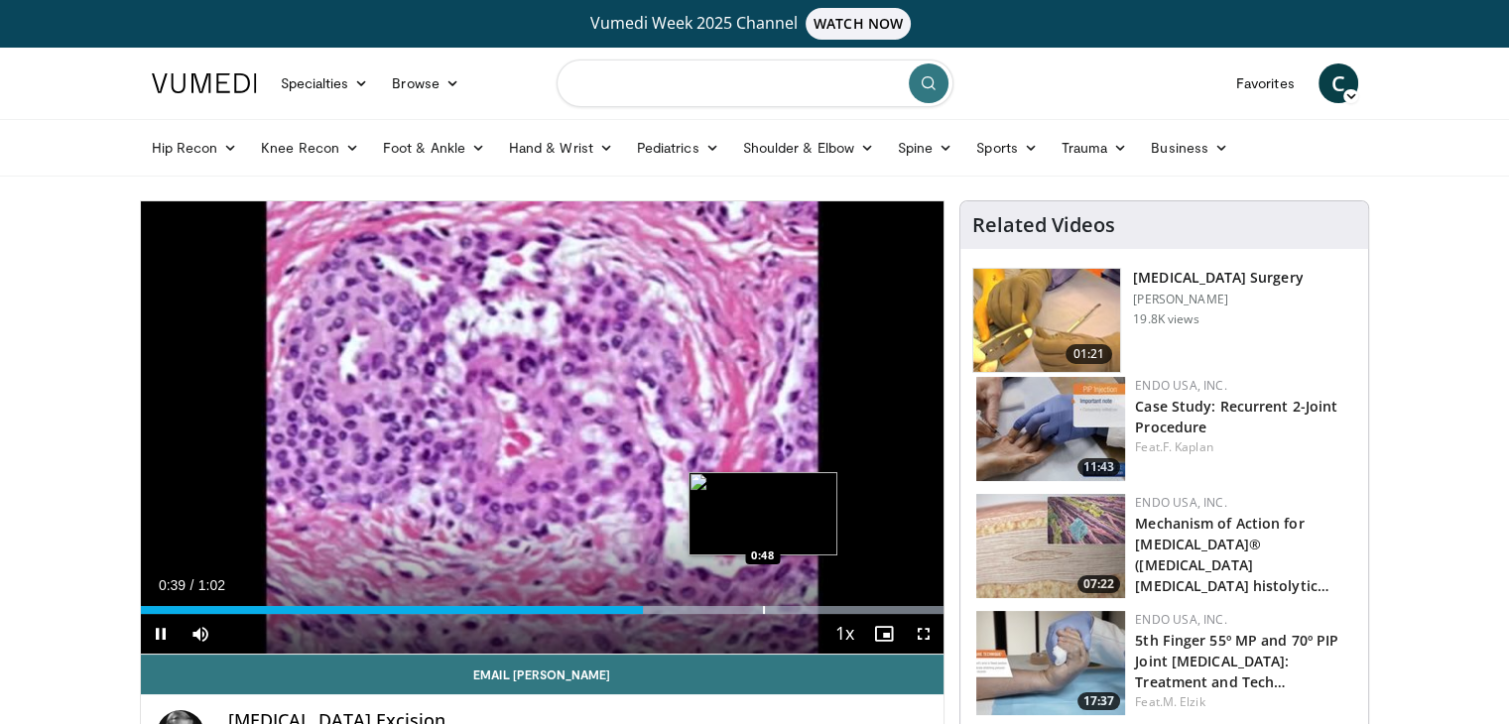
click at [764, 606] on div "Progress Bar" at bounding box center [764, 610] width 2 height 8
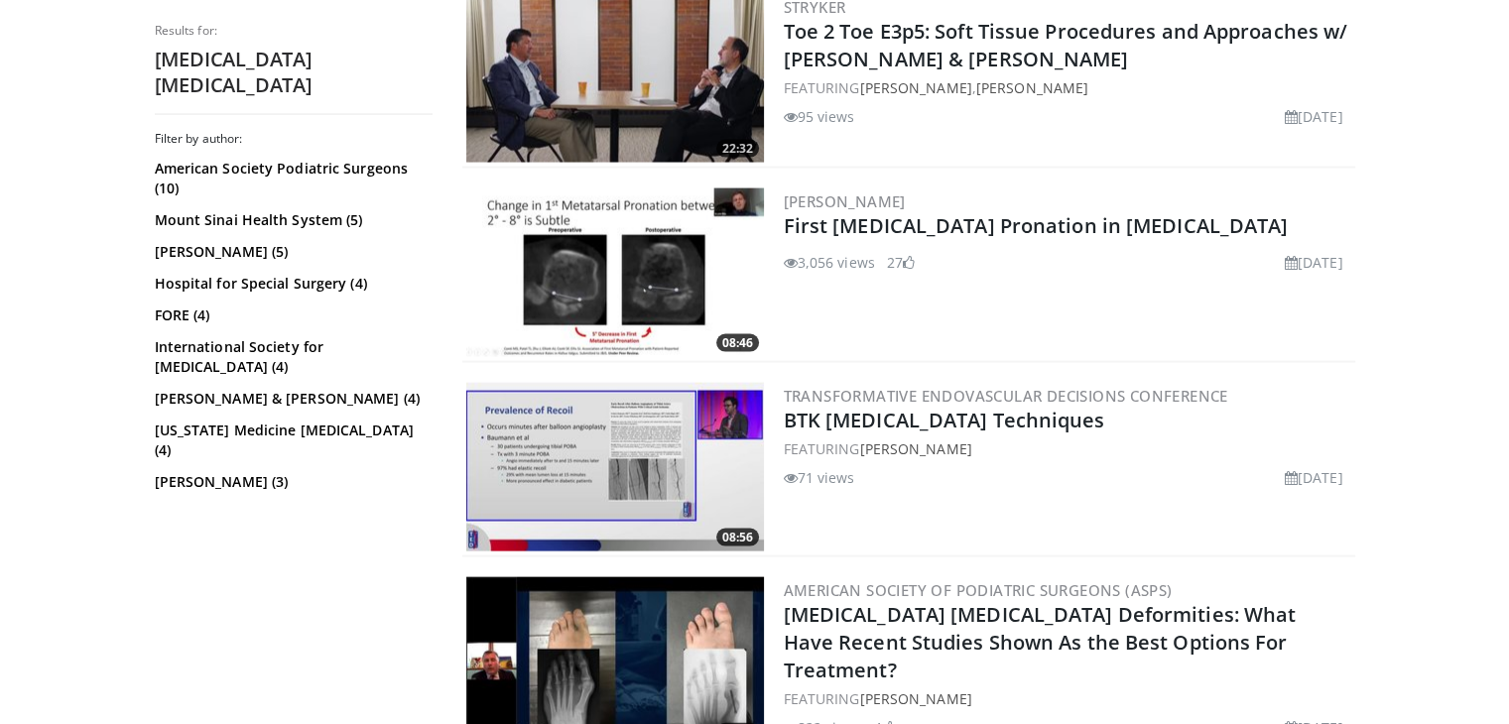
scroll to position [4448, 0]
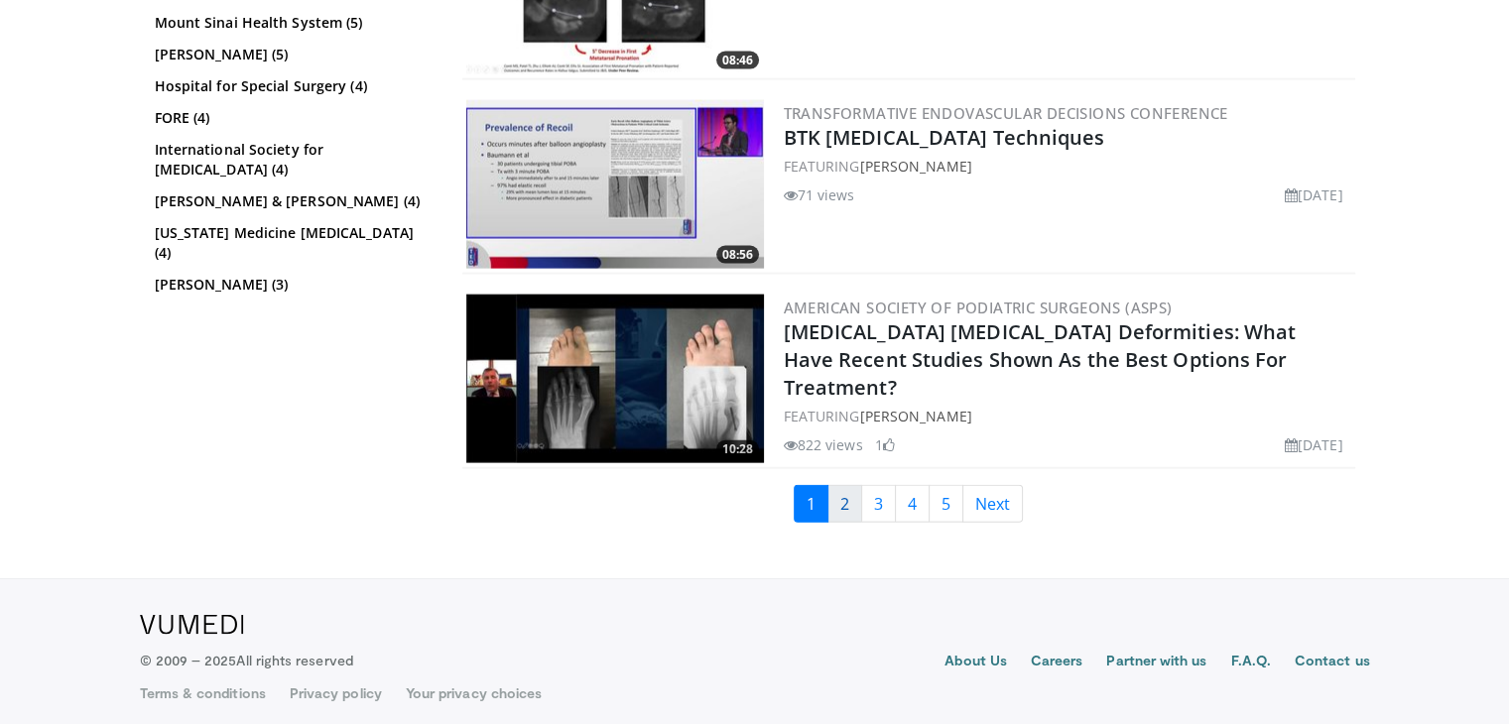
click at [843, 485] on link "2" at bounding box center [844, 504] width 35 height 38
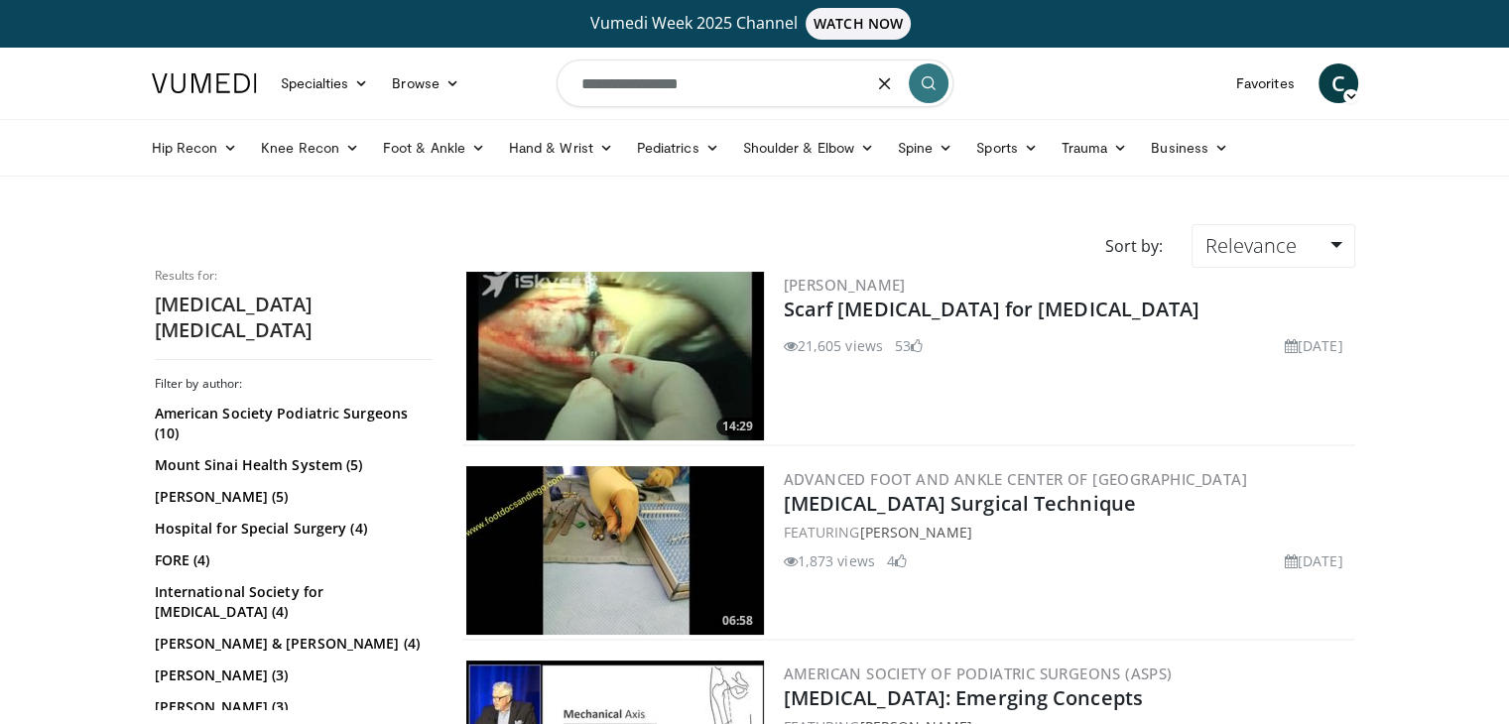
click at [598, 88] on input "**********" at bounding box center [754, 84] width 397 height 48
type input "**********"
